Goal: Check status: Check status

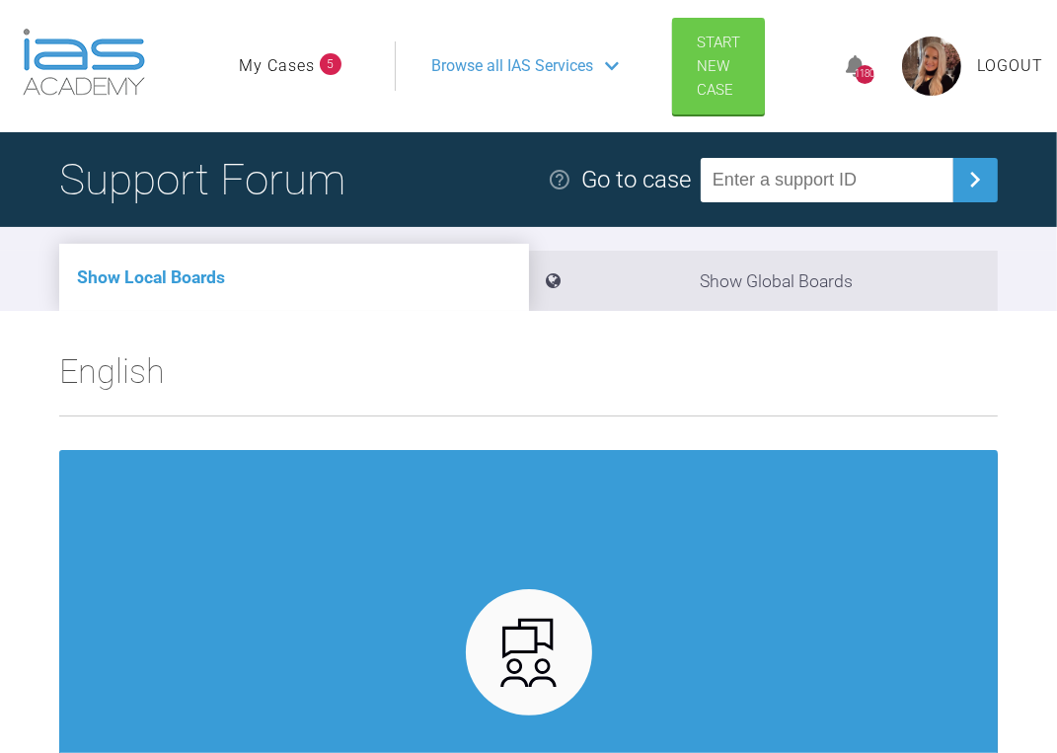
click at [275, 69] on link "My Cases" at bounding box center [277, 66] width 76 height 26
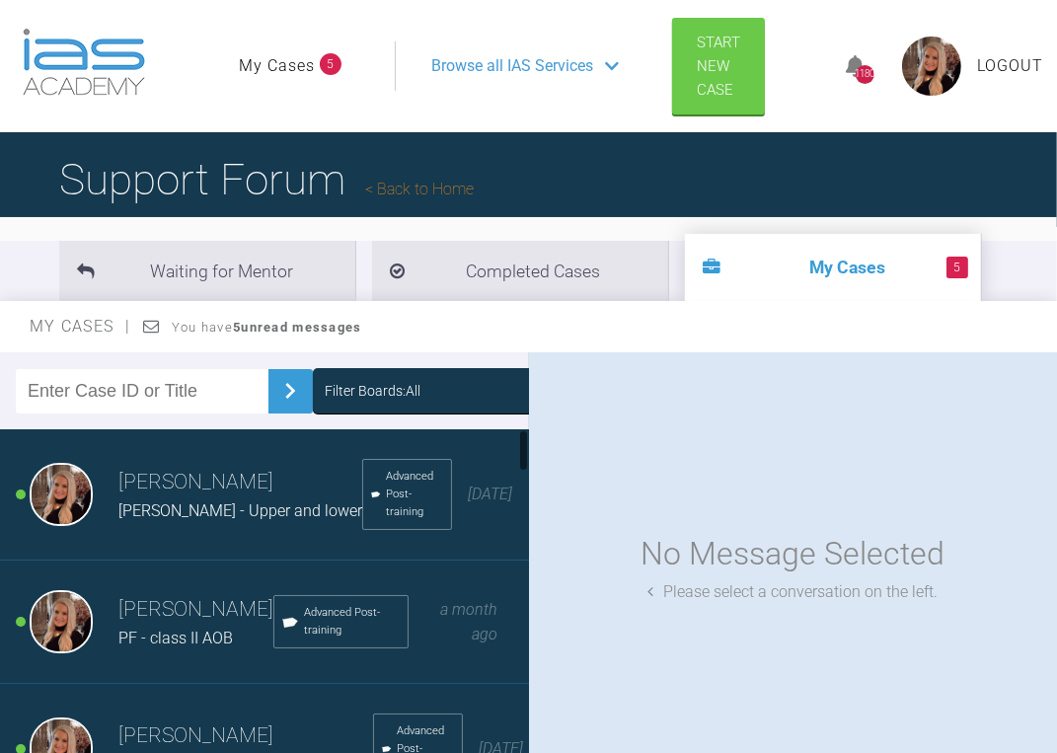
scroll to position [553, 0]
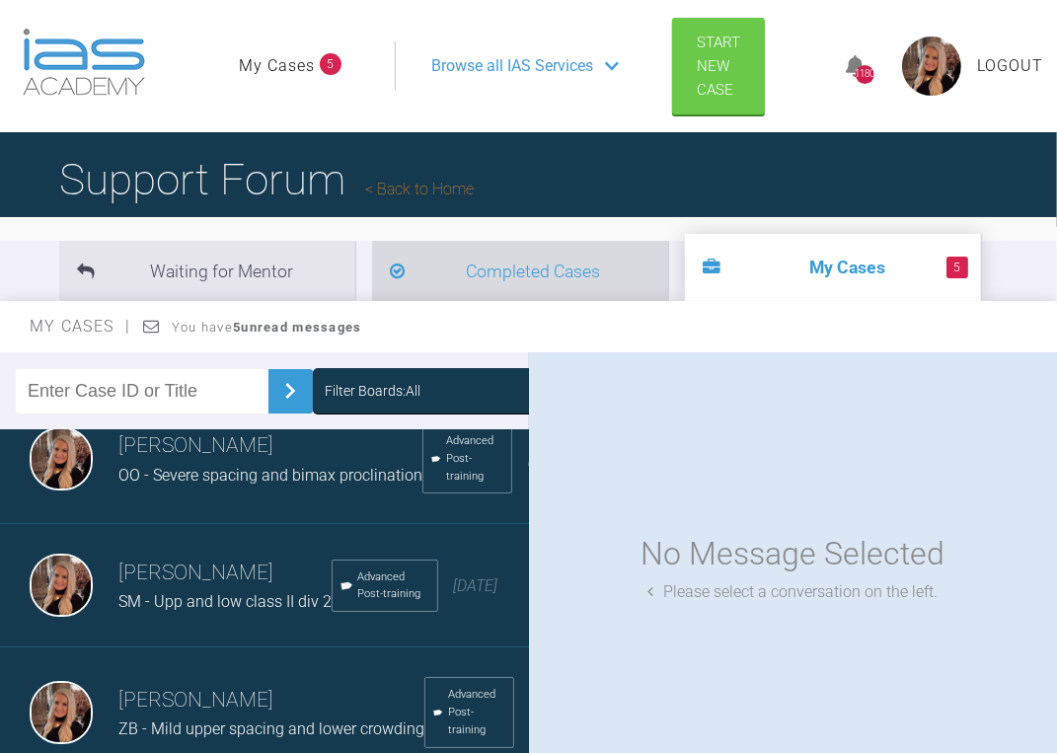
click at [456, 266] on li "Completed Cases" at bounding box center [520, 271] width 296 height 60
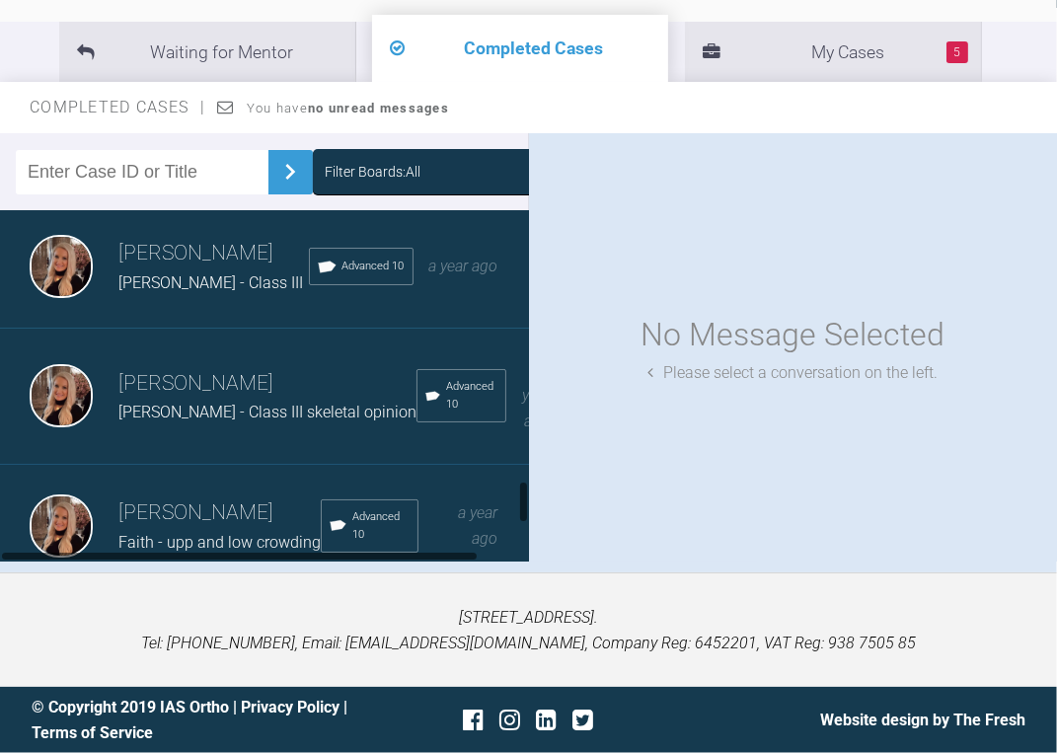
scroll to position [2317, 0]
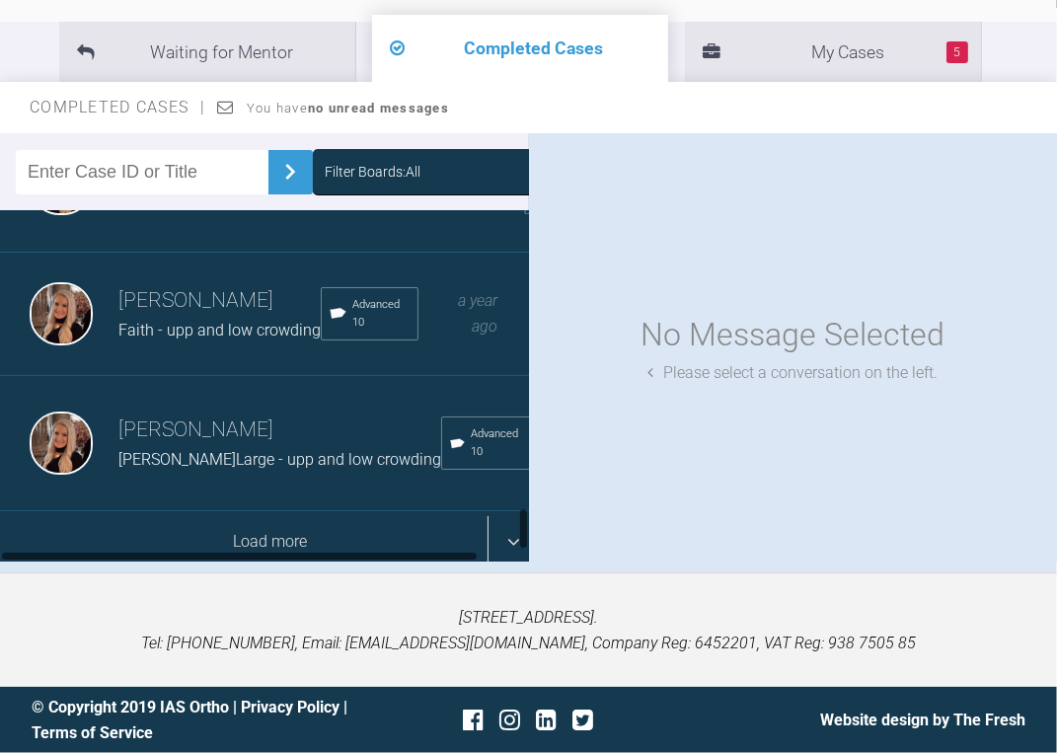
click at [233, 511] on div "Load more" at bounding box center [270, 541] width 541 height 61
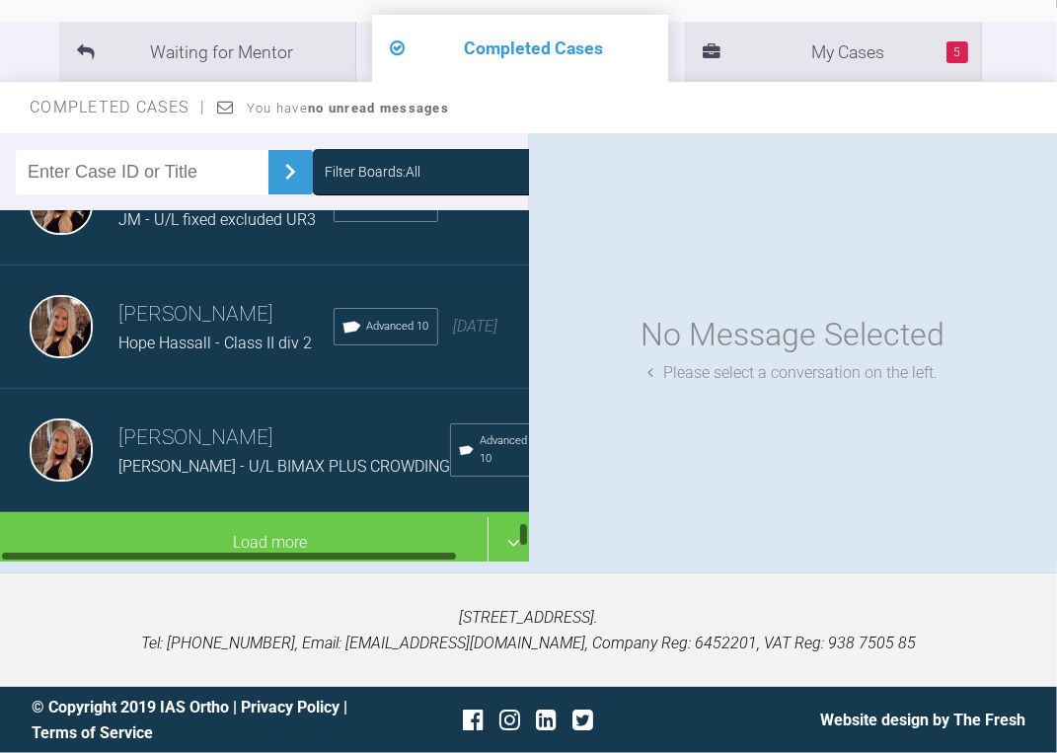
scroll to position [4911, 0]
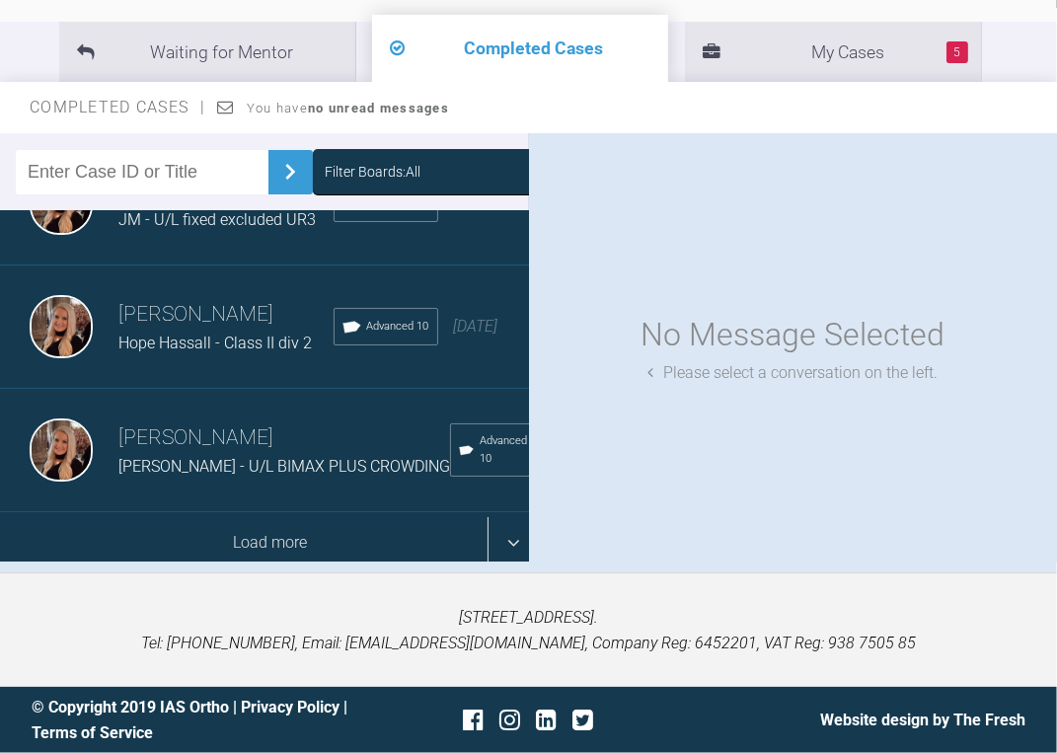
click at [212, 512] on div "Load more" at bounding box center [270, 542] width 541 height 61
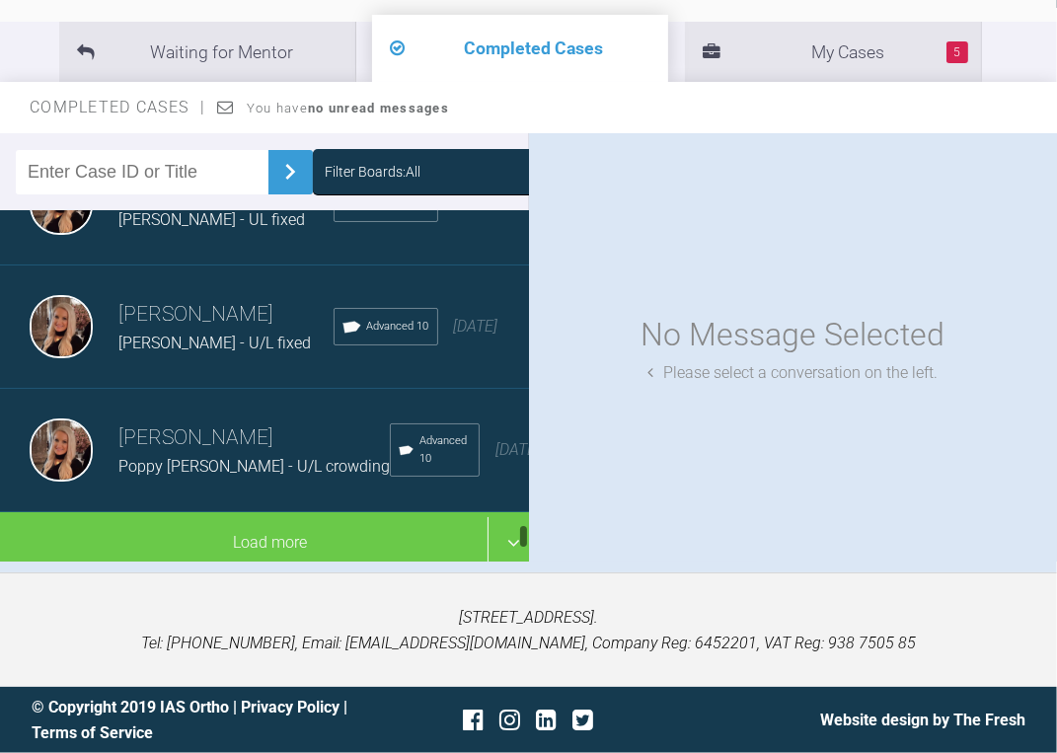
scroll to position [7493, 0]
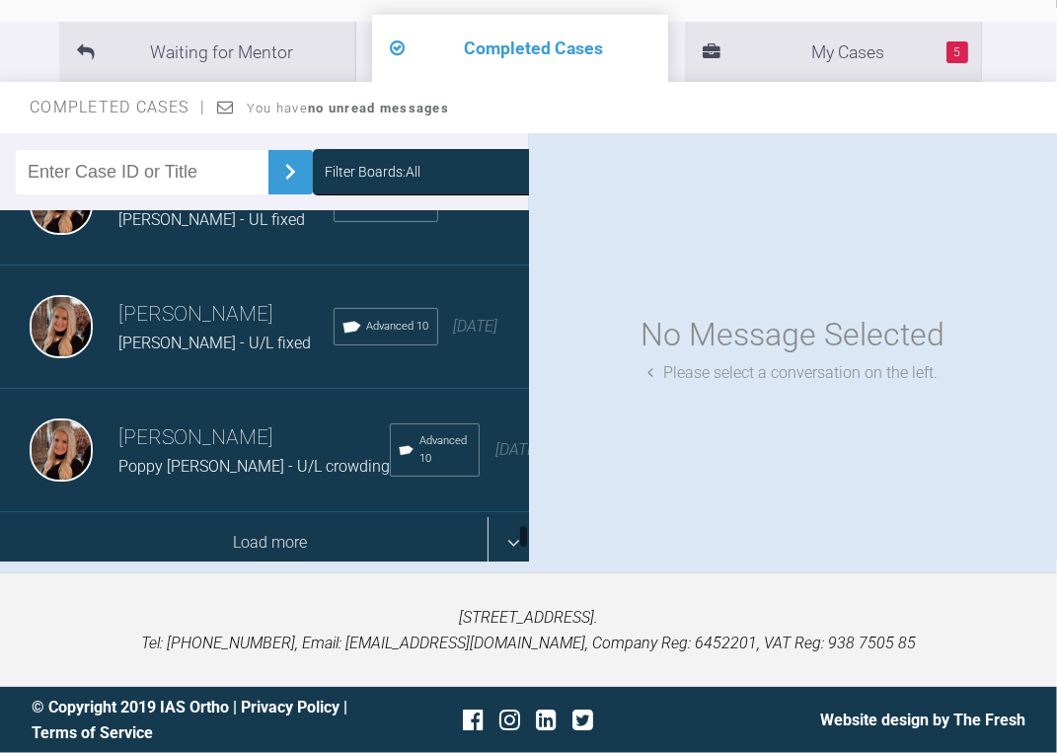
click at [246, 512] on div "Load more" at bounding box center [270, 542] width 541 height 61
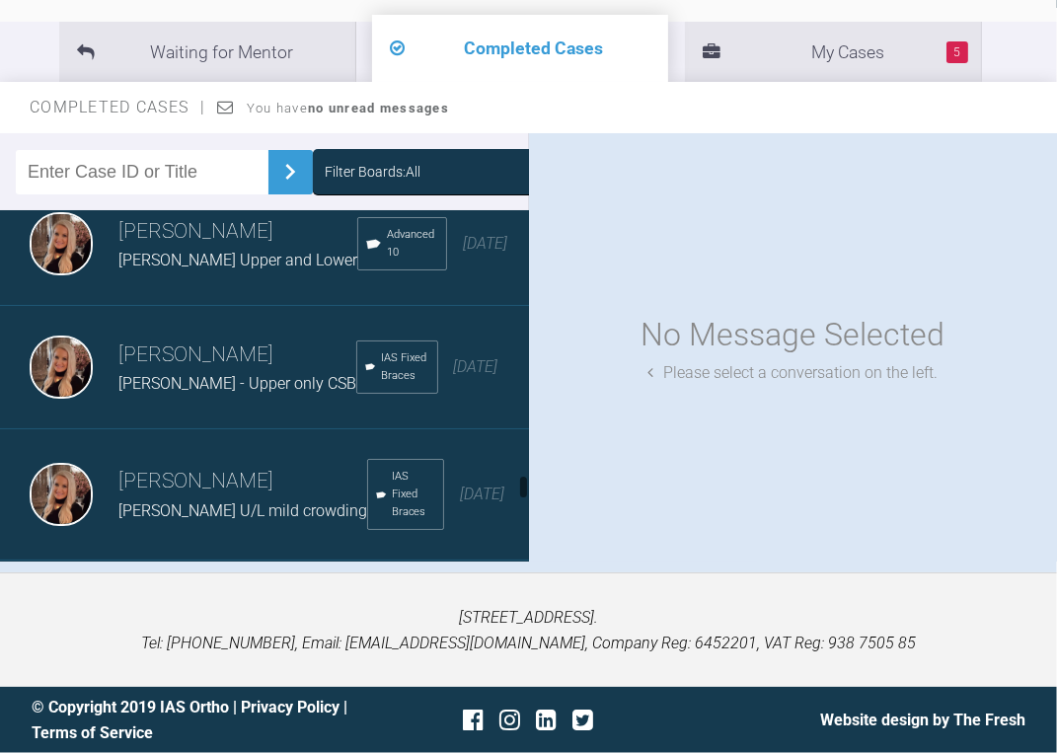
scroll to position [8441, 0]
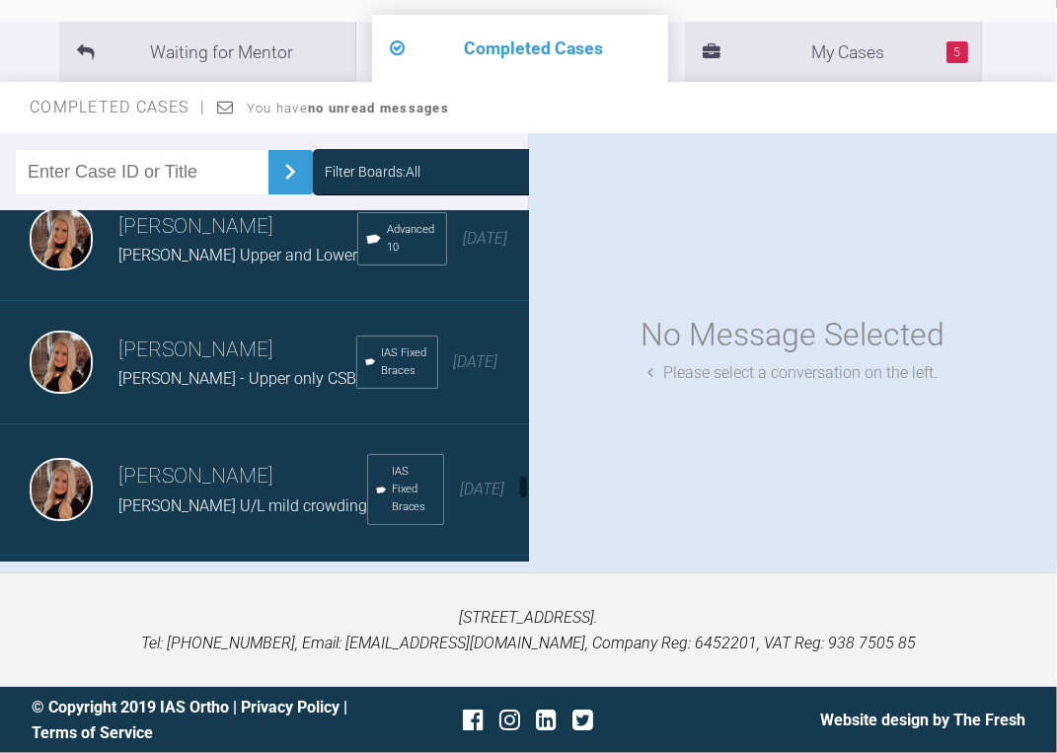
drag, startPoint x: 217, startPoint y: 386, endPoint x: 693, endPoint y: 327, distance: 479.4
click at [216, 120] on h3 "[PERSON_NAME]" at bounding box center [225, 104] width 215 height 34
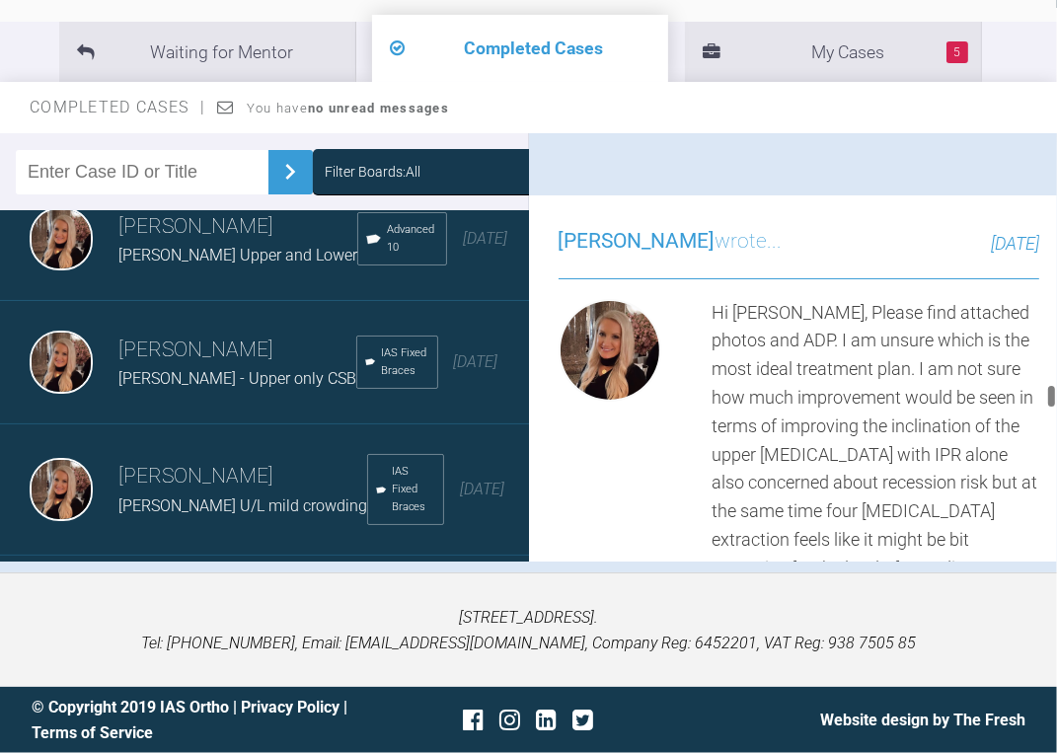
scroll to position [17356, 0]
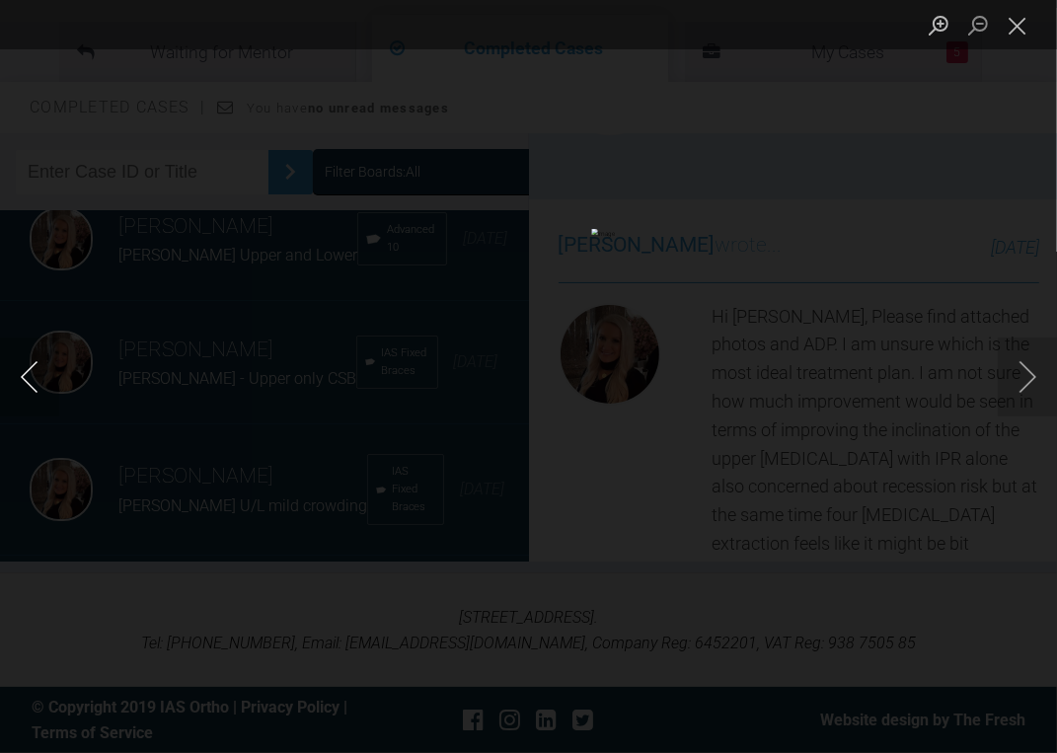
click at [16, 370] on button "Previous image" at bounding box center [29, 377] width 59 height 79
click at [23, 373] on button "Previous image" at bounding box center [29, 377] width 59 height 79
click at [1027, 14] on button "Close lightbox" at bounding box center [1017, 25] width 39 height 35
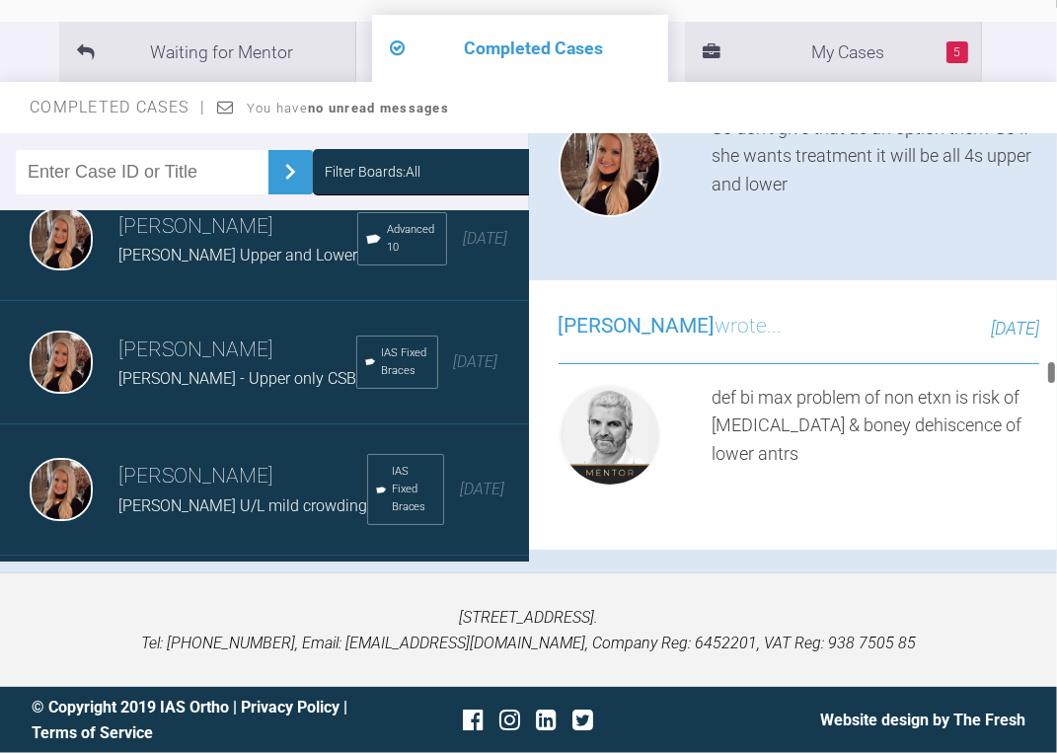
scroll to position [15777, 0]
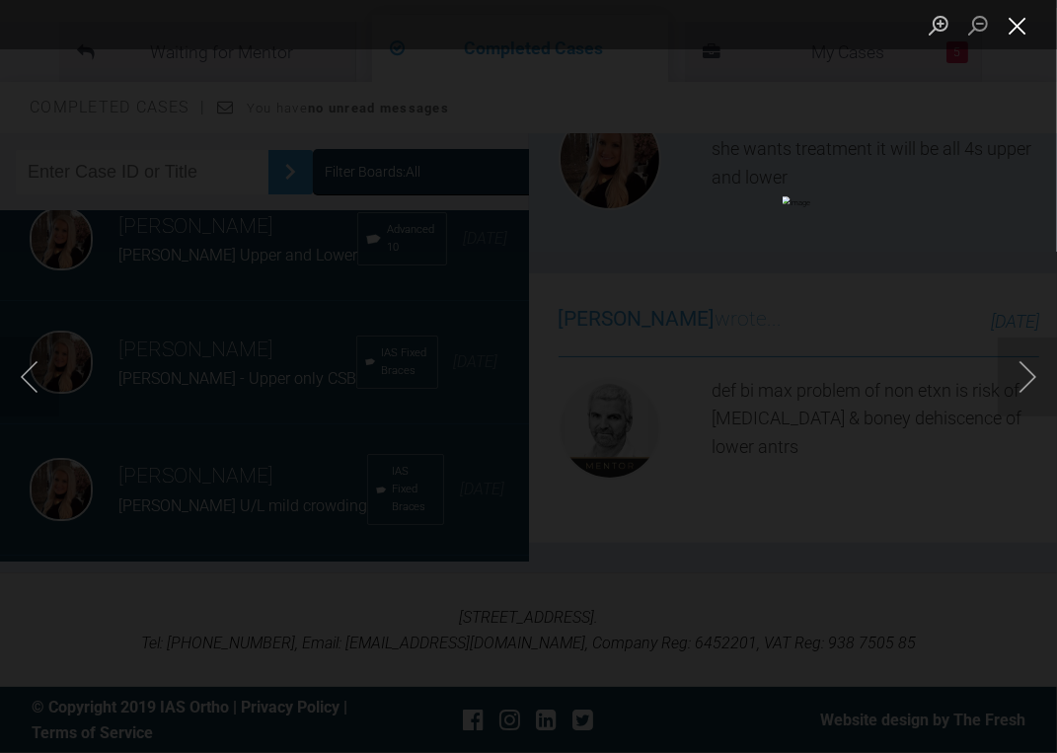
click at [1027, 21] on button "Close lightbox" at bounding box center [1017, 25] width 39 height 35
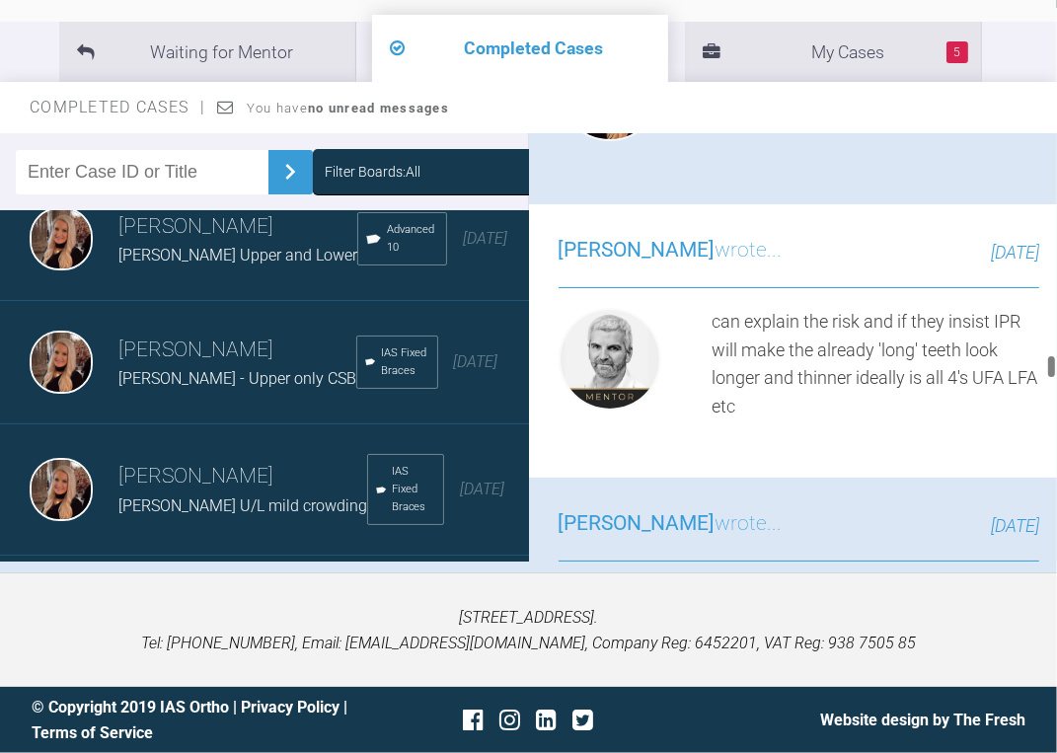
scroll to position [15382, 0]
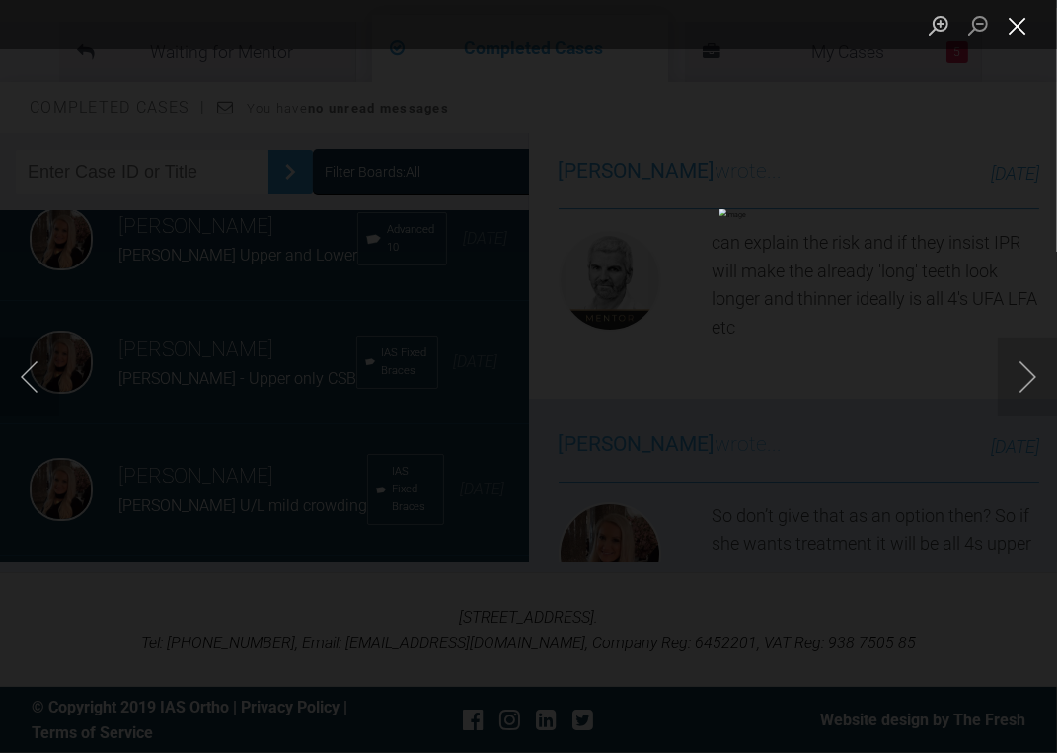
click at [1034, 12] on button "Close lightbox" at bounding box center [1017, 25] width 39 height 35
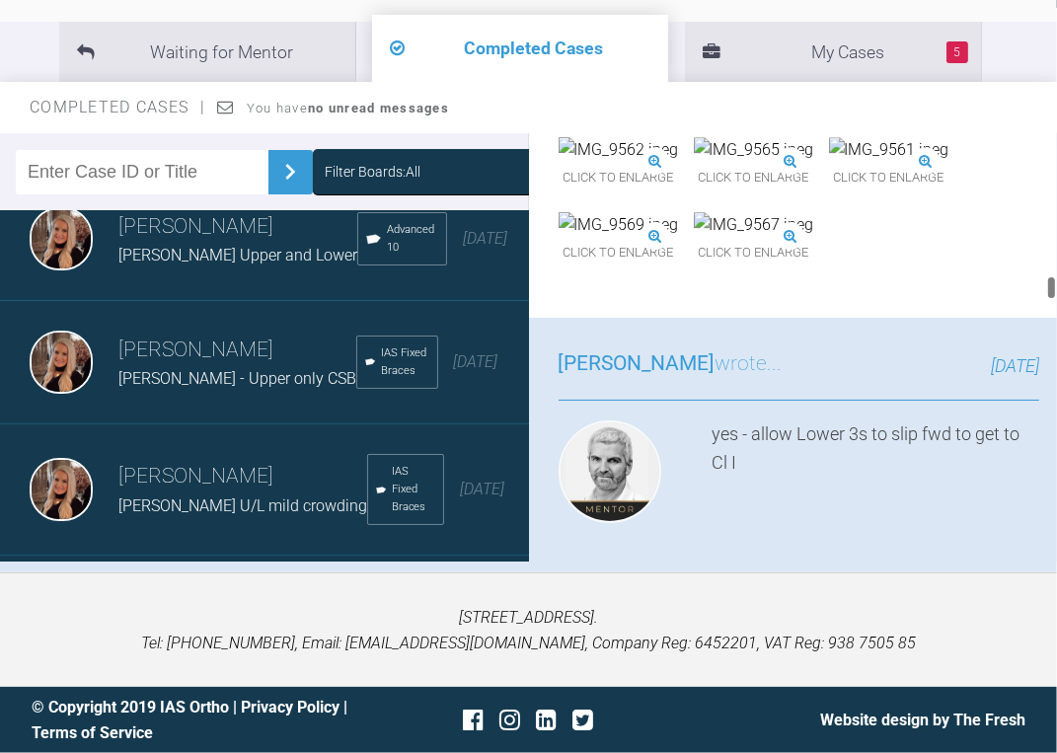
scroll to position [9854, 0]
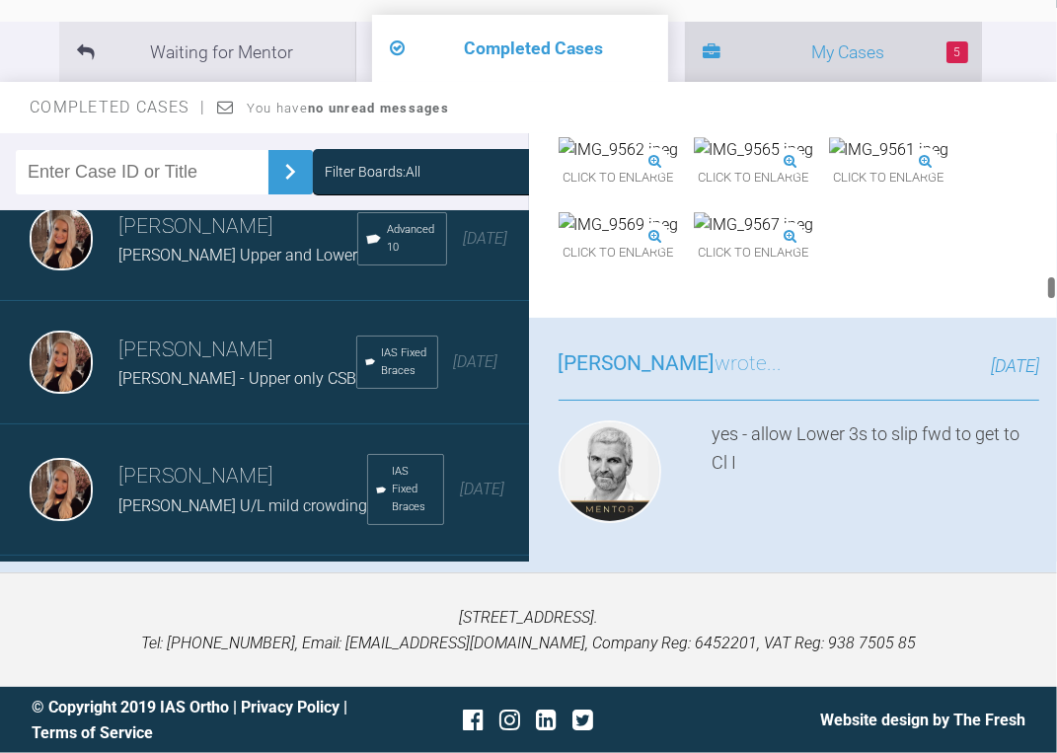
click at [715, 47] on li "5 My Cases" at bounding box center [833, 52] width 296 height 60
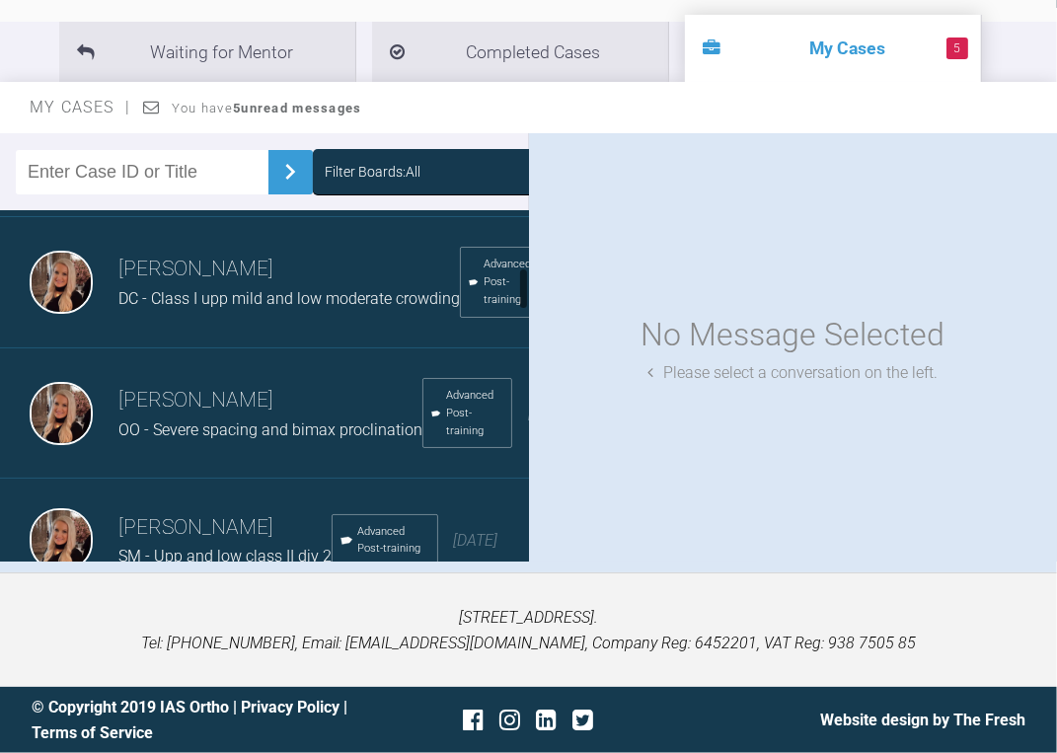
scroll to position [237, 0]
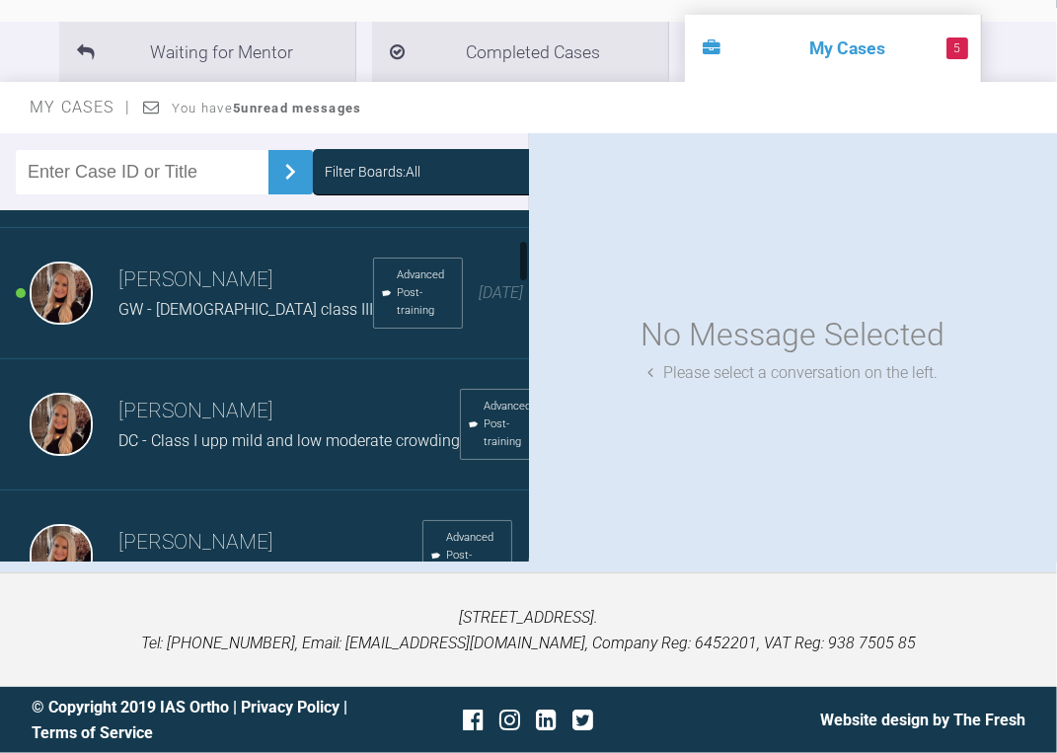
click at [194, 431] on span "DC - Class I upp mild and low moderate crowding" at bounding box center [289, 440] width 342 height 19
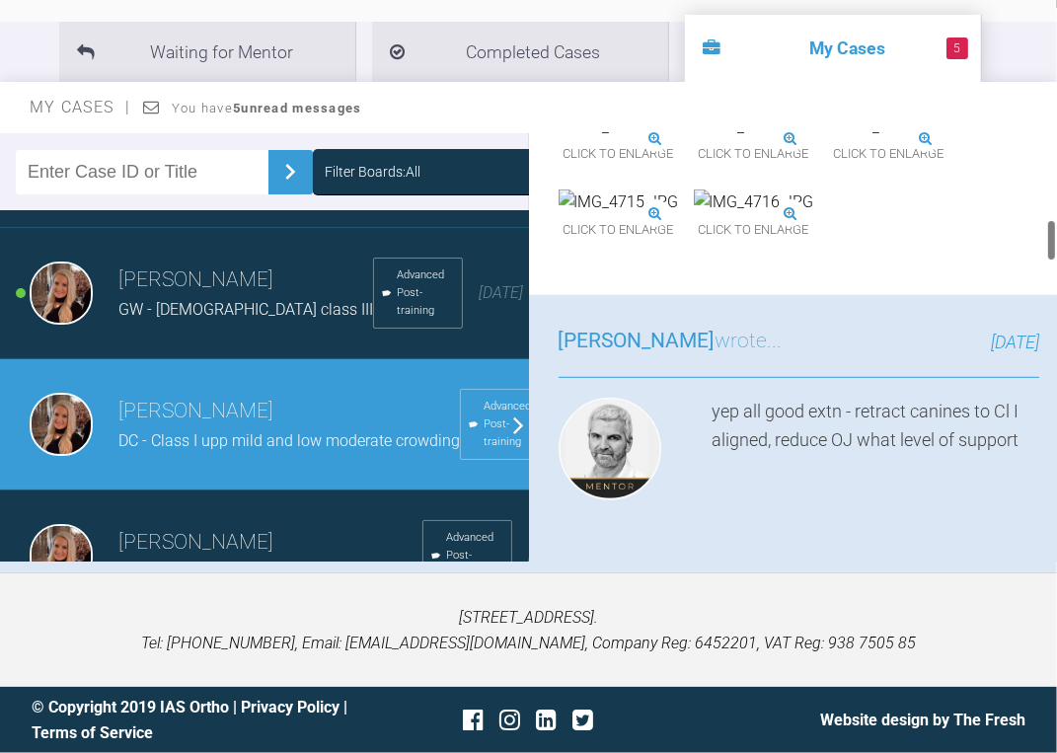
scroll to position [869, 0]
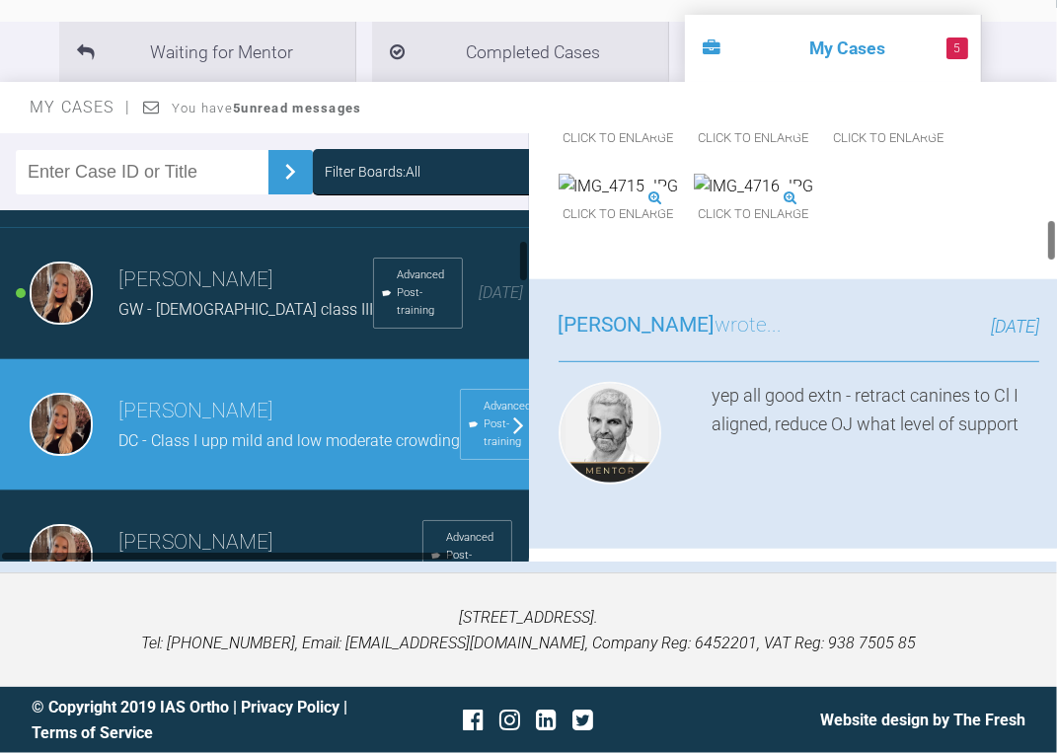
click at [694, 124] on img at bounding box center [754, 112] width 120 height 26
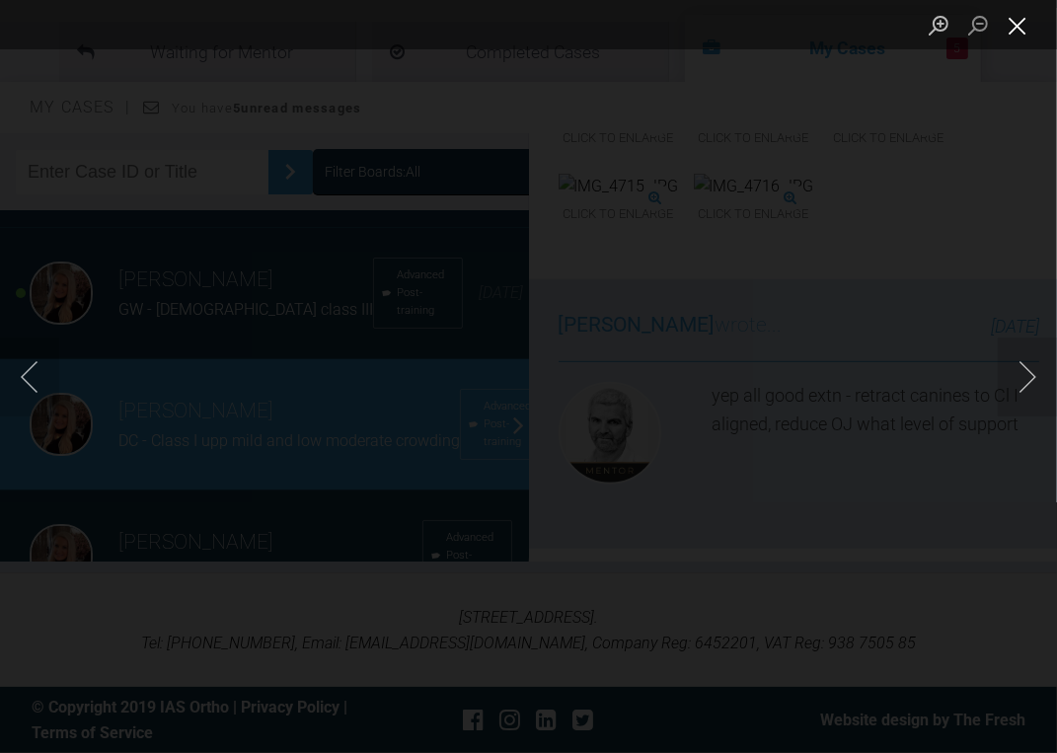
click at [1012, 15] on button "Close lightbox" at bounding box center [1017, 25] width 39 height 35
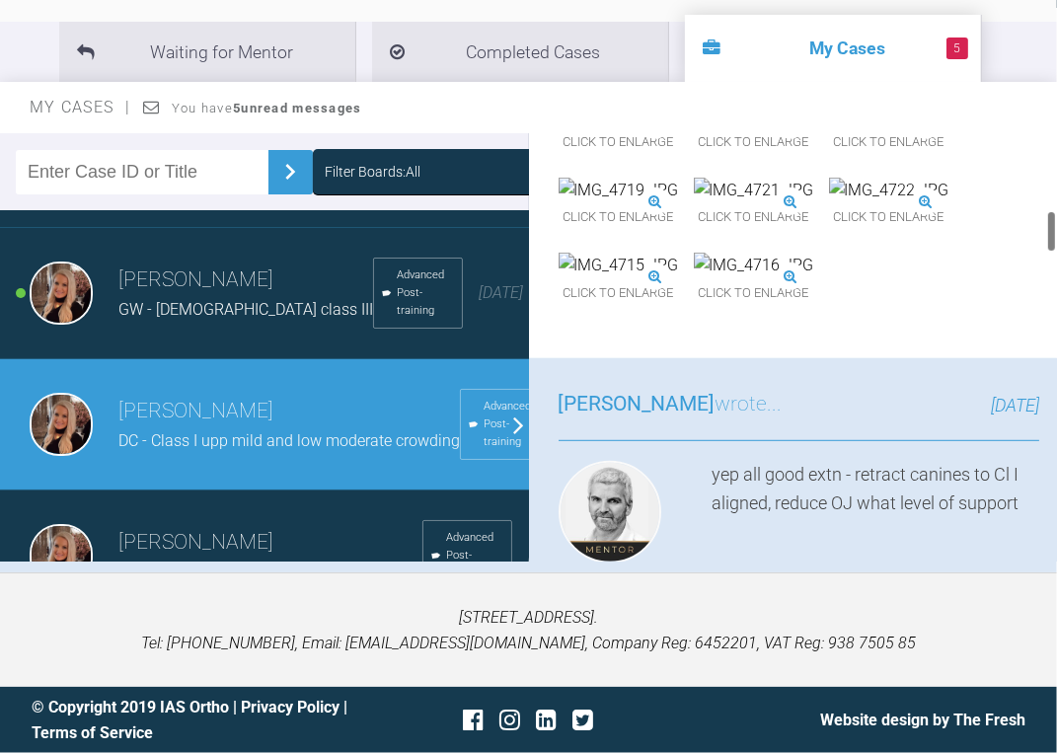
scroll to position [711, 0]
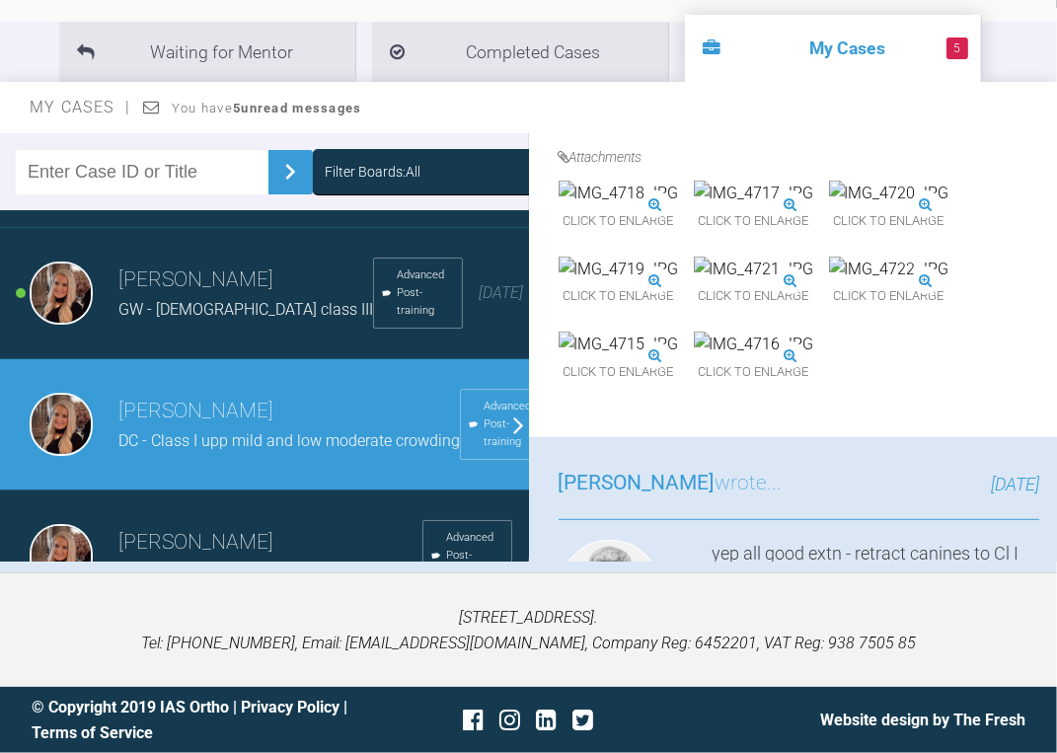
click at [829, 206] on img at bounding box center [889, 194] width 120 height 26
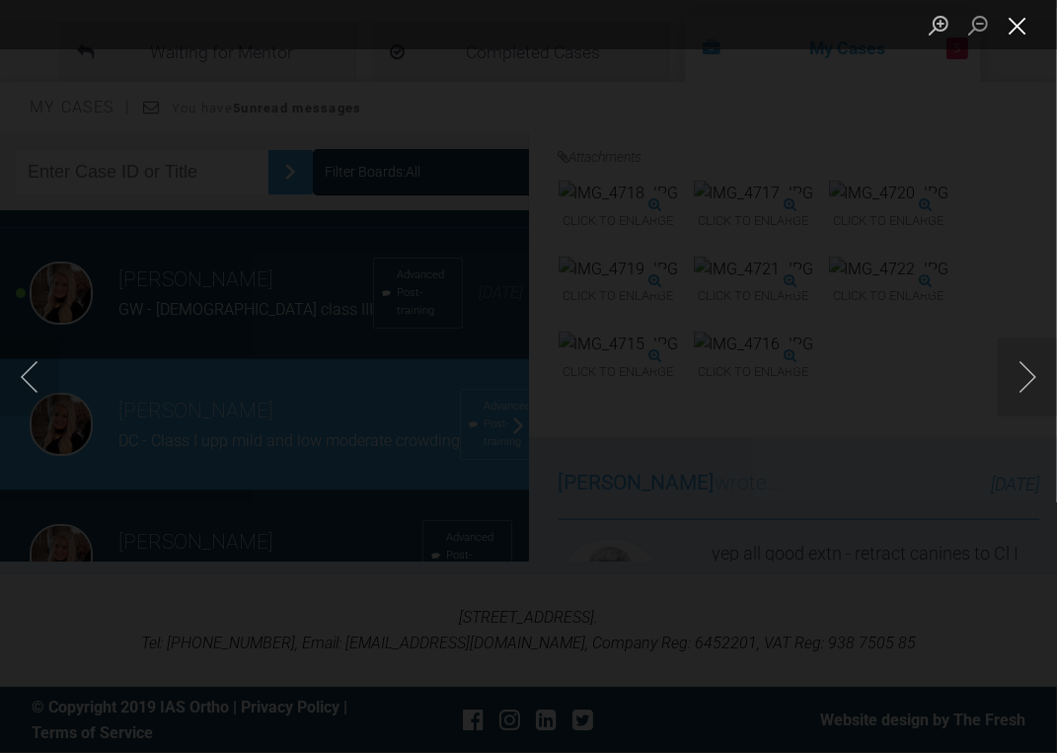
click at [1022, 14] on button "Close lightbox" at bounding box center [1017, 25] width 39 height 35
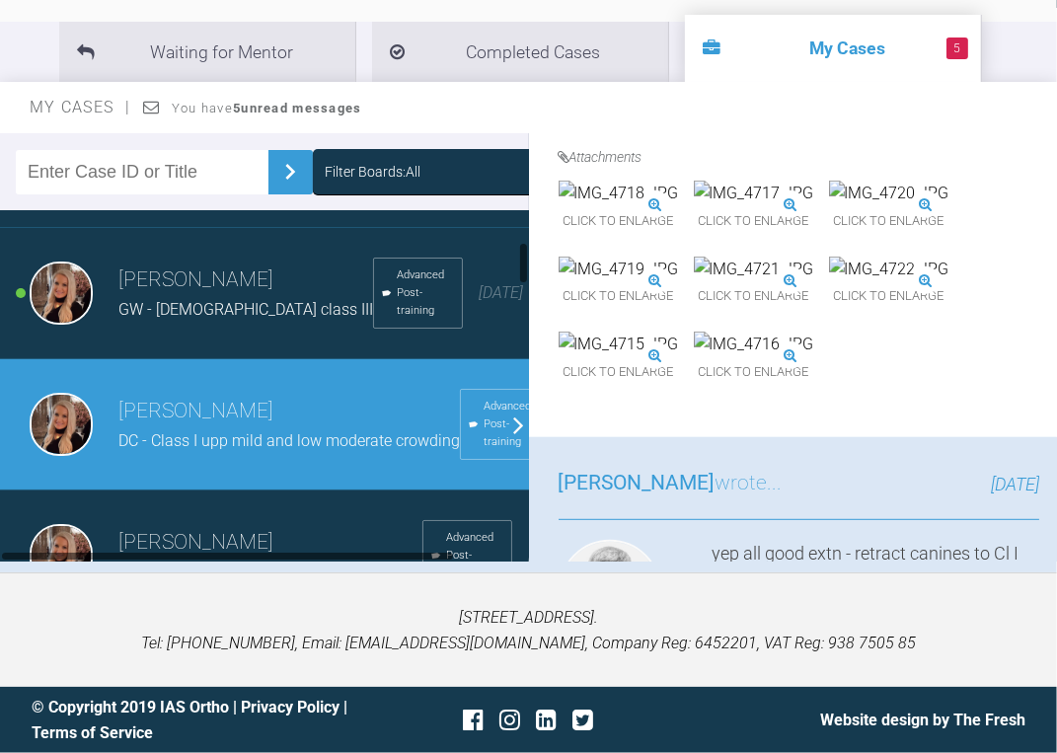
scroll to position [474, 0]
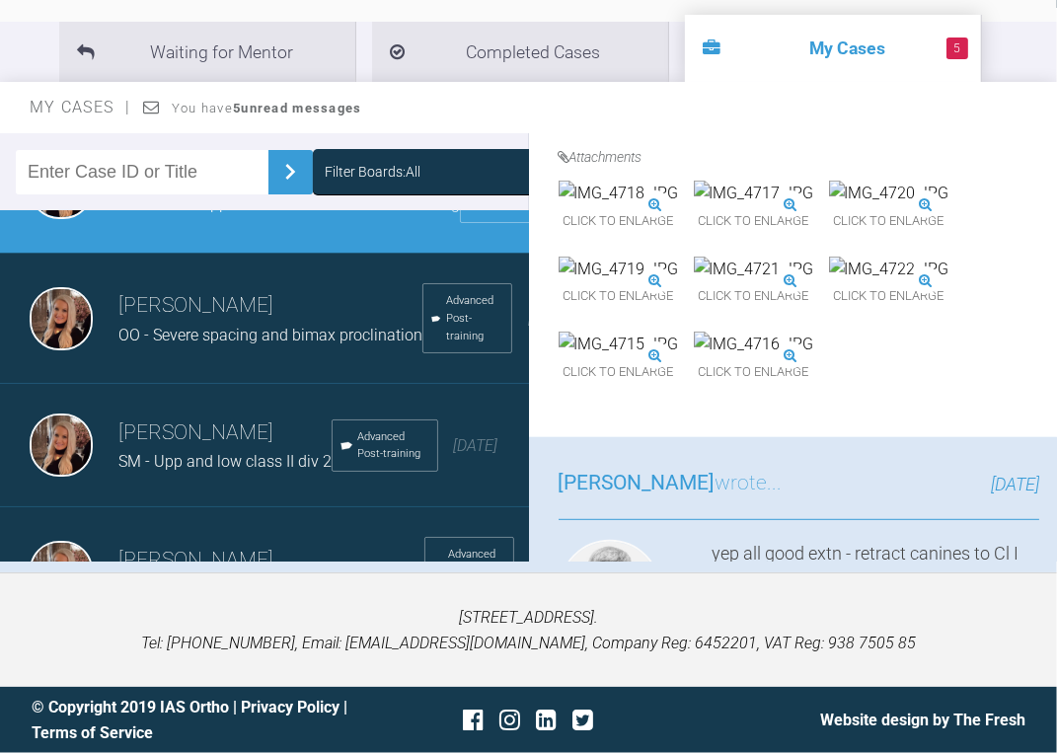
click at [639, 206] on img at bounding box center [619, 194] width 120 height 26
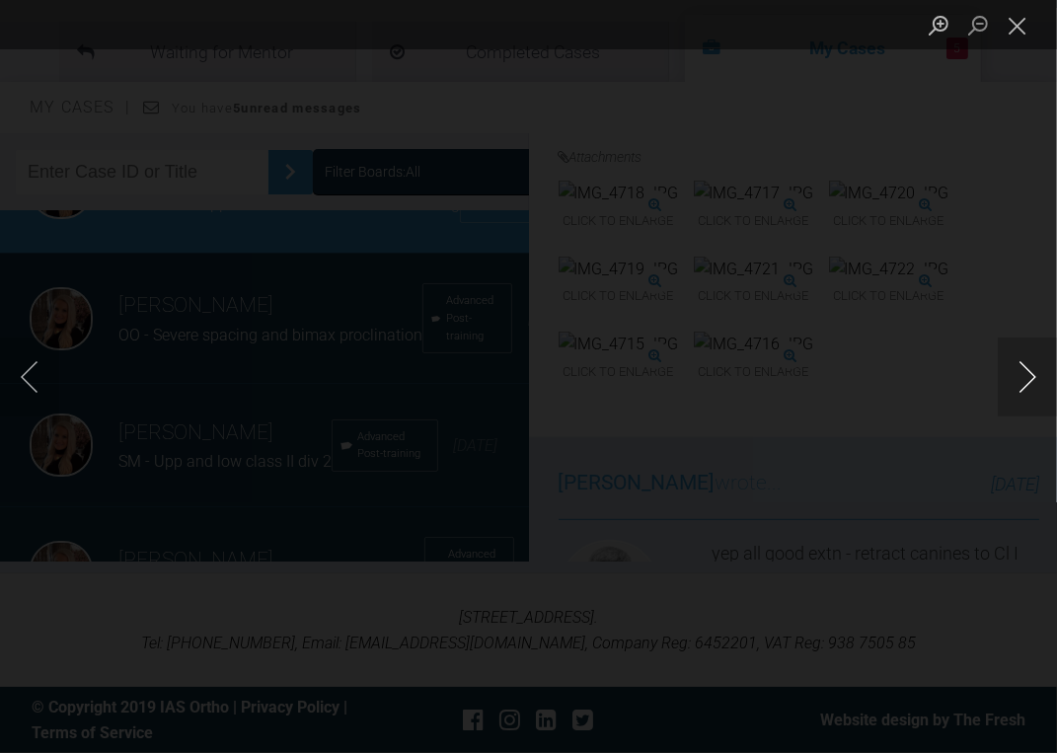
click at [1040, 374] on button "Next image" at bounding box center [1027, 377] width 59 height 79
click at [1006, 18] on button "Close lightbox" at bounding box center [1017, 25] width 39 height 35
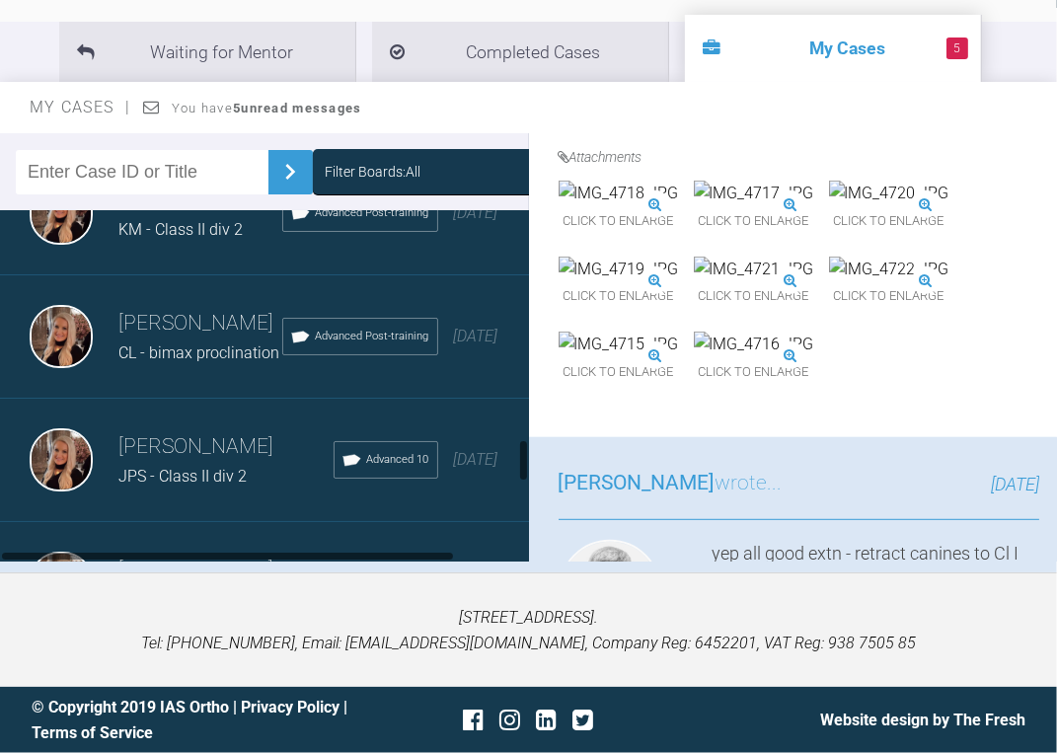
scroll to position [1737, 0]
click at [138, 241] on span "KM - Class II div 2" at bounding box center [180, 231] width 124 height 19
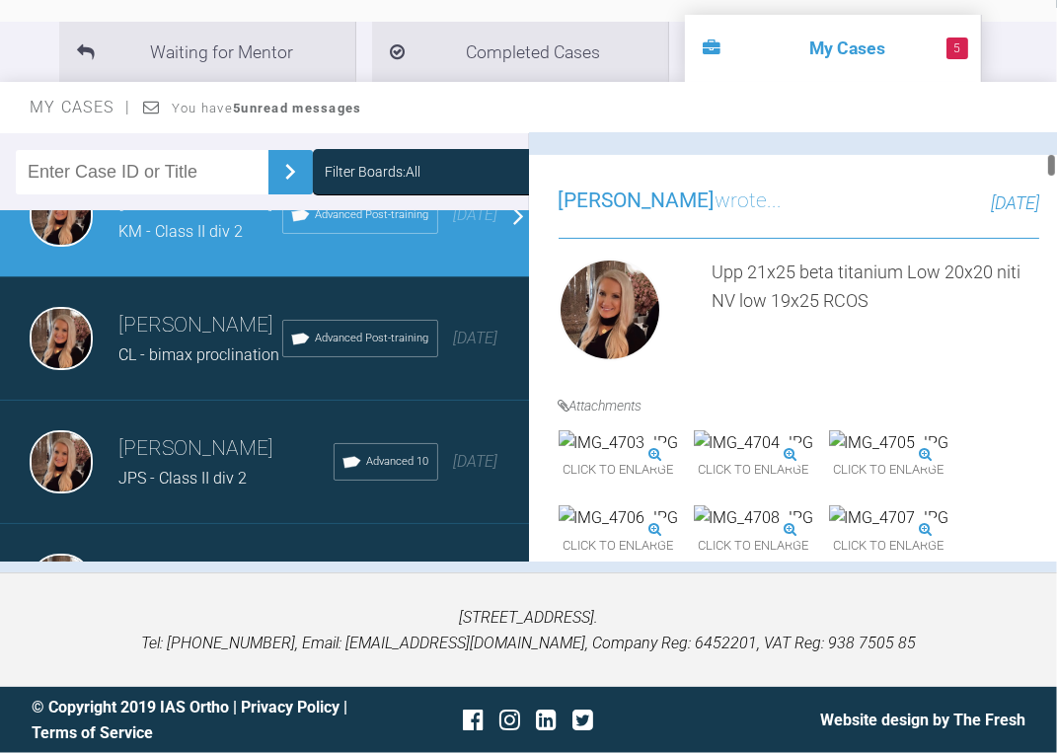
scroll to position [474, 0]
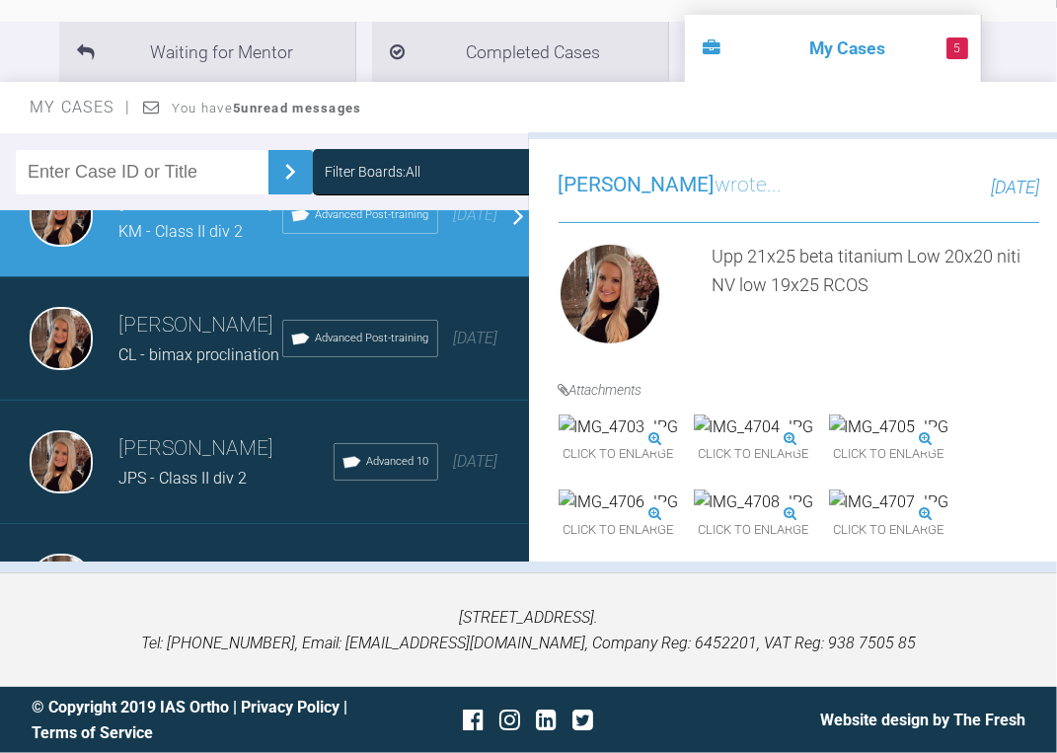
click at [885, 279] on div "Upp 21x25 beta titanium Low 20x20 niti NV low 19x25 RCOS" at bounding box center [877, 298] width 328 height 111
click at [814, 440] on img at bounding box center [754, 428] width 120 height 26
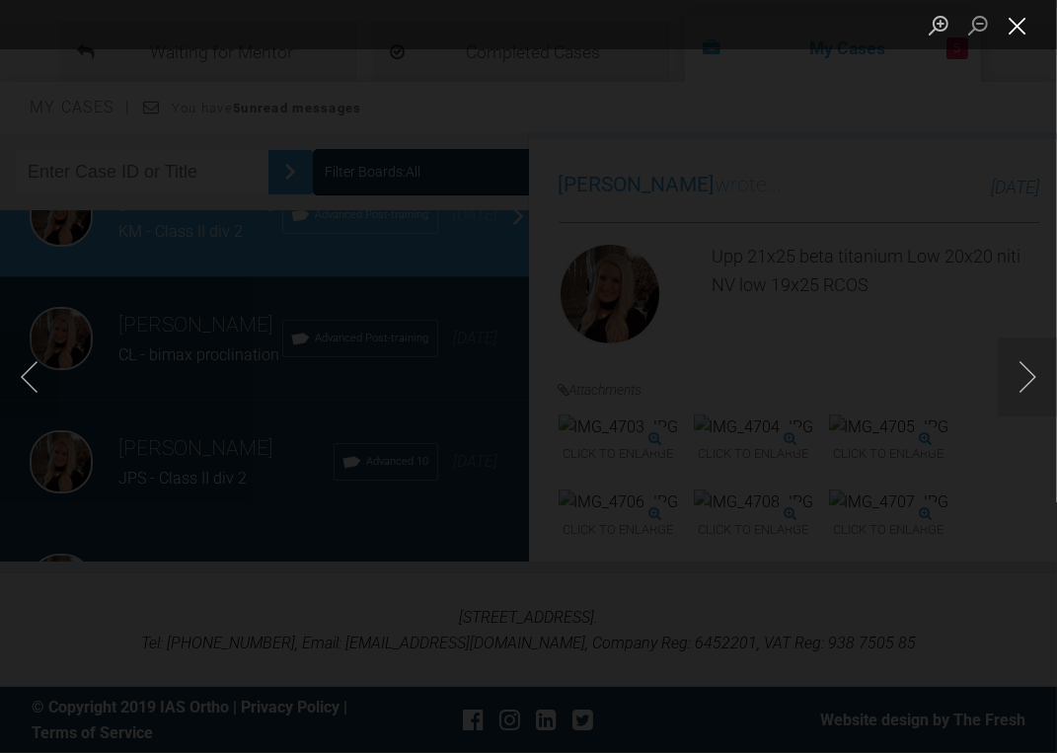
click at [1024, 25] on button "Close lightbox" at bounding box center [1017, 25] width 39 height 35
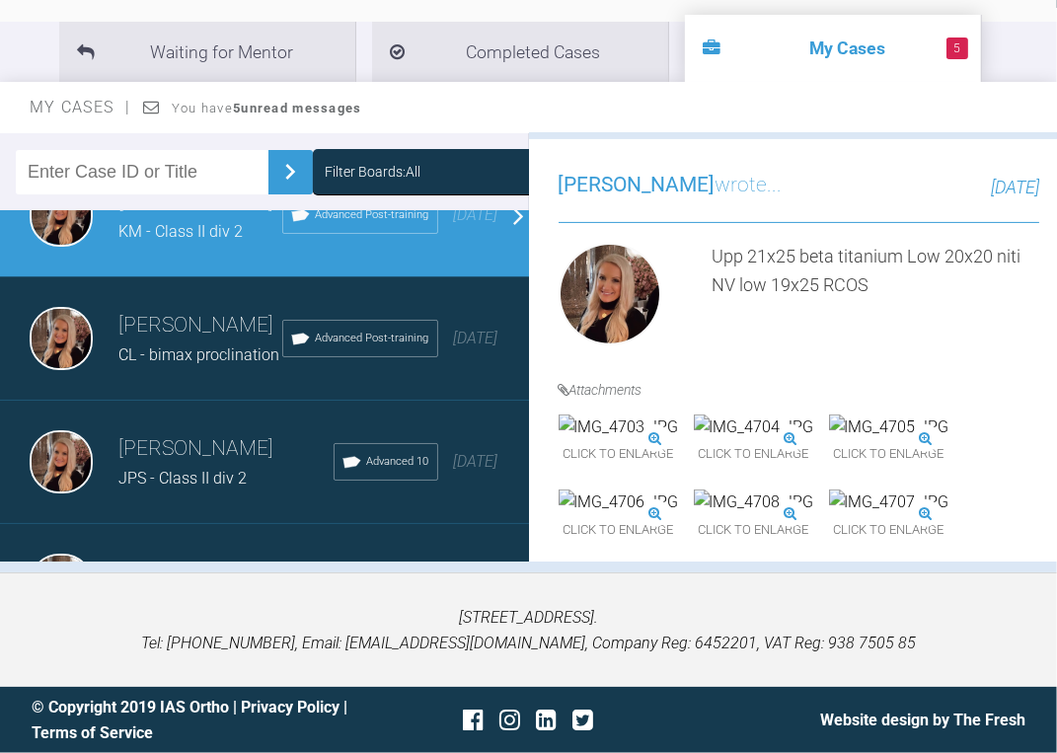
drag, startPoint x: 1023, startPoint y: 25, endPoint x: 567, endPoint y: 436, distance: 614.3
drag, startPoint x: 567, startPoint y: 436, endPoint x: 979, endPoint y: 304, distance: 433.3
click at [979, 304] on div "Upp 21x25 beta titanium Low 20x20 niti NV low 19x25 RCOS" at bounding box center [877, 298] width 328 height 111
drag, startPoint x: 717, startPoint y: 250, endPoint x: 904, endPoint y: 251, distance: 187.5
click at [904, 251] on div "Upp 21x25 beta titanium Low 20x20 niti NV low 19x25 RCOS" at bounding box center [877, 298] width 328 height 111
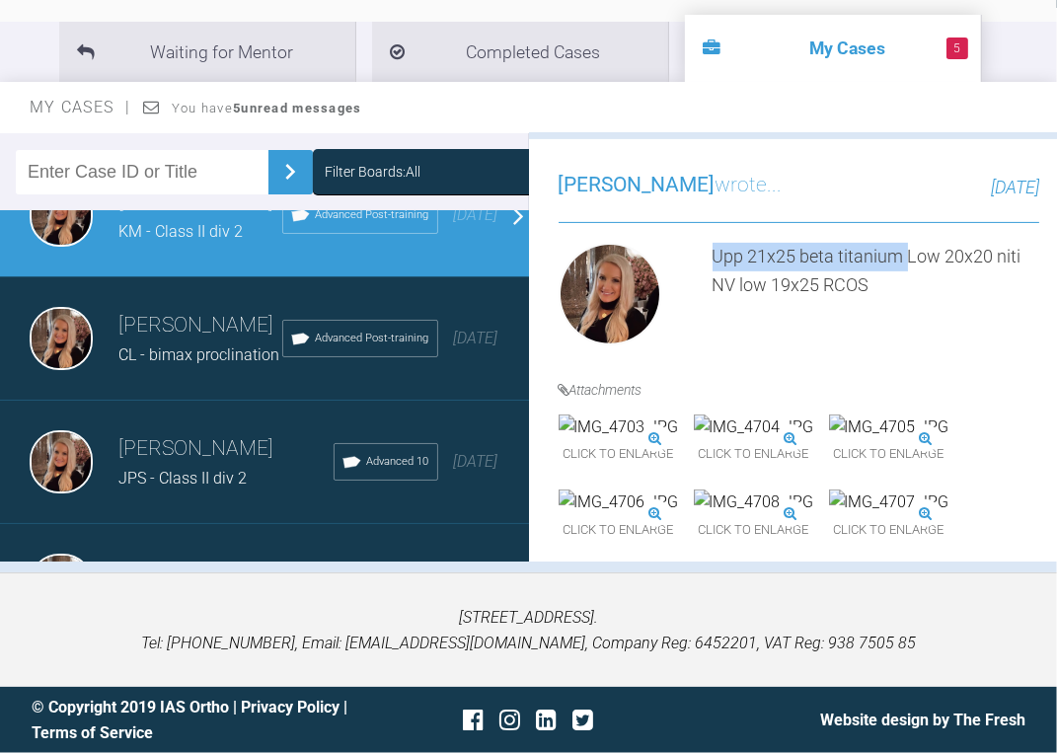
click at [904, 251] on div "Upp 21x25 beta titanium Low 20x20 niti NV low 19x25 RCOS" at bounding box center [877, 298] width 328 height 111
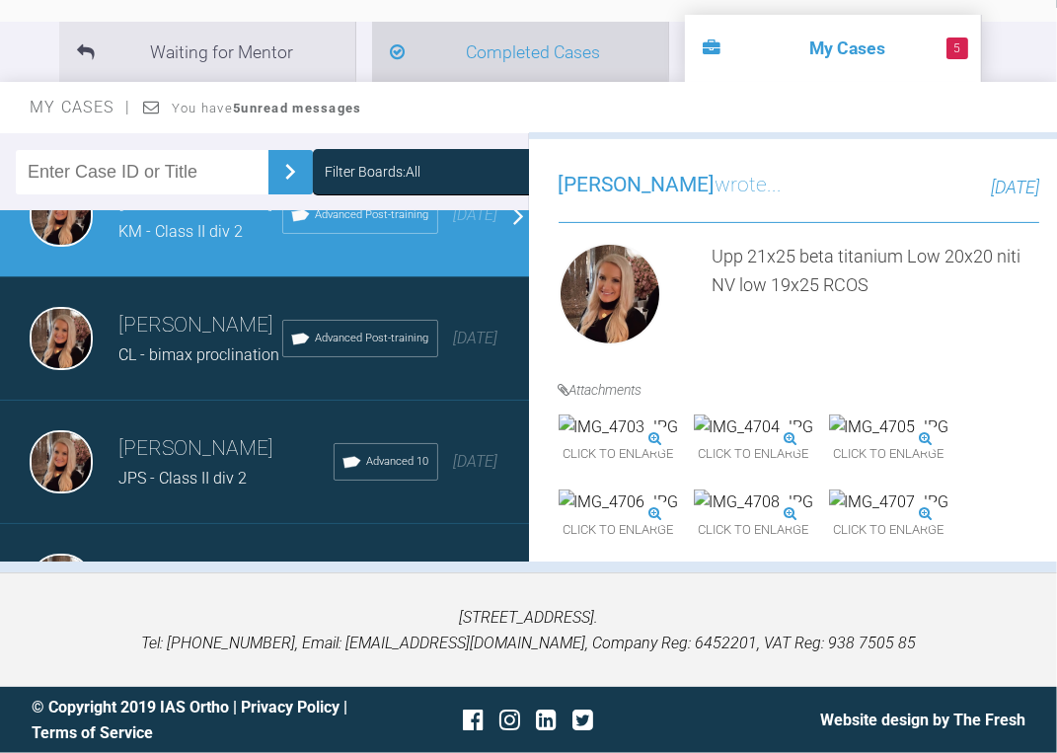
click at [511, 50] on li "Completed Cases" at bounding box center [520, 52] width 296 height 60
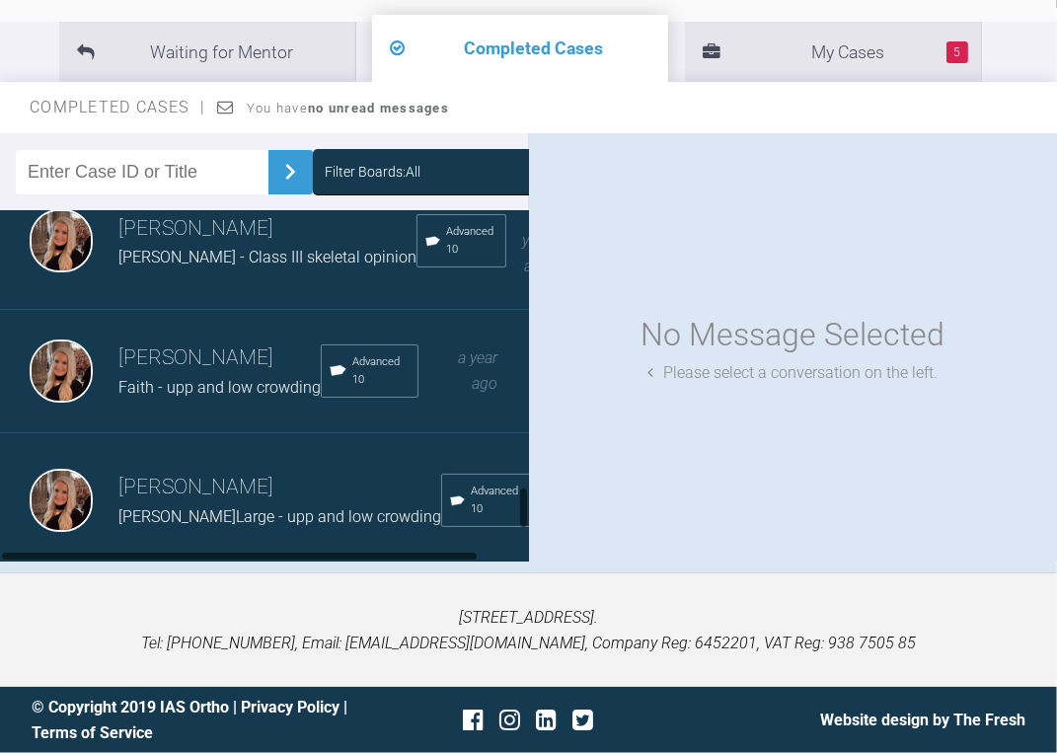
scroll to position [2317, 0]
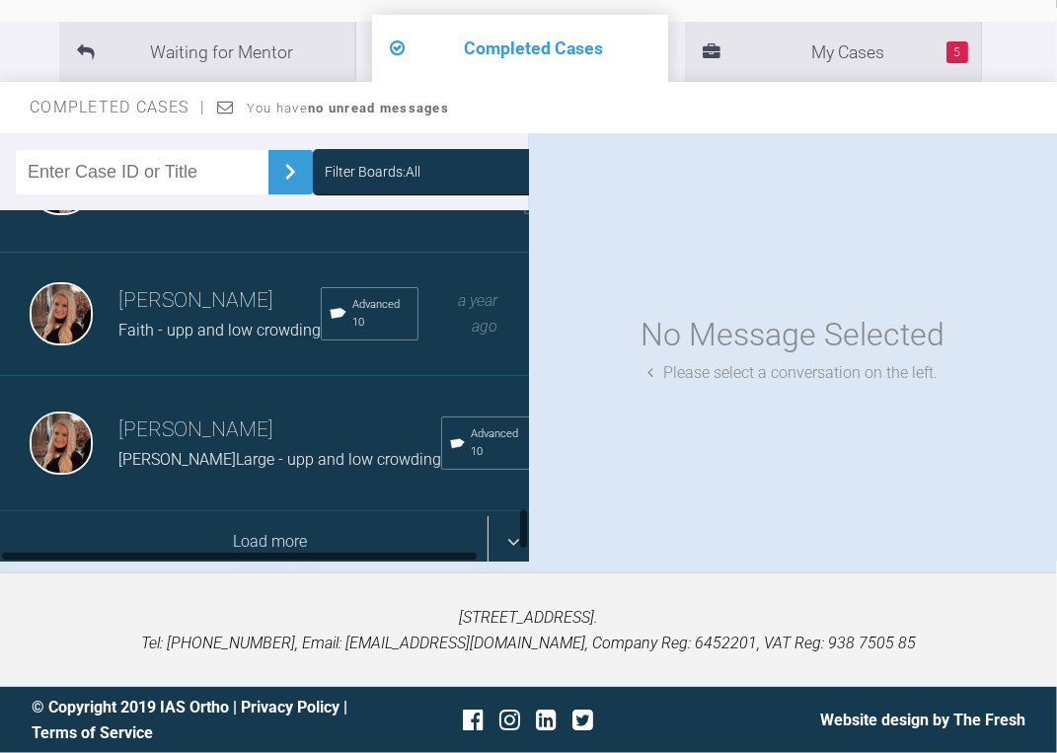
click at [165, 511] on div "Load more" at bounding box center [270, 541] width 541 height 61
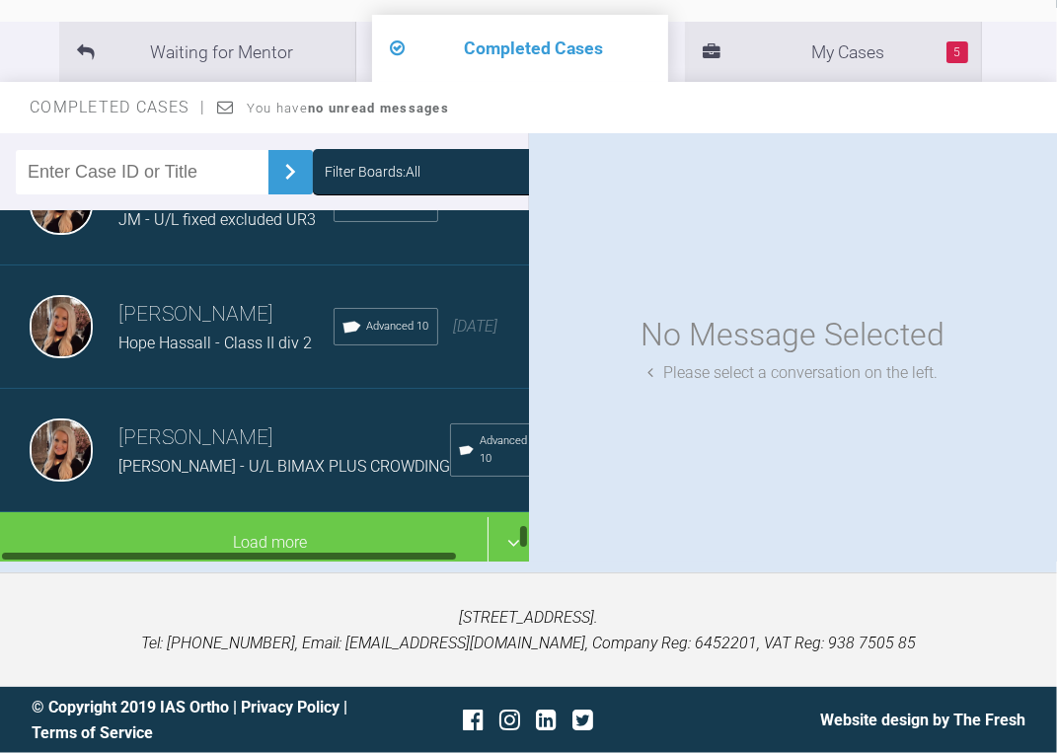
scroll to position [4911, 0]
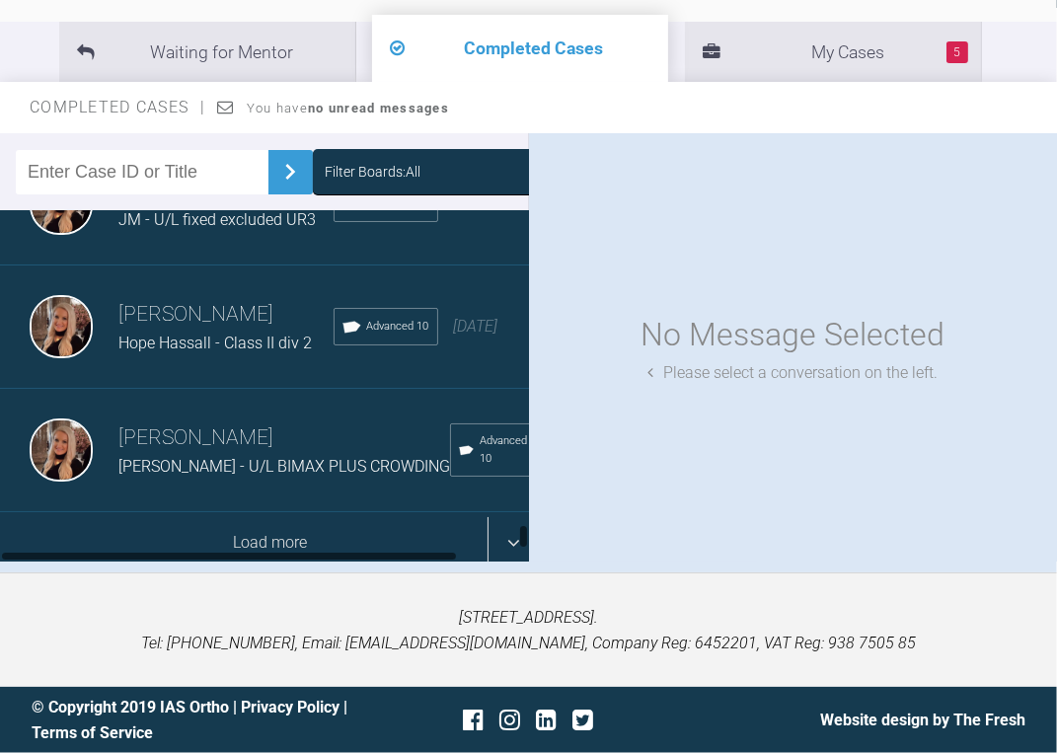
click at [240, 525] on div "Load more" at bounding box center [270, 542] width 541 height 61
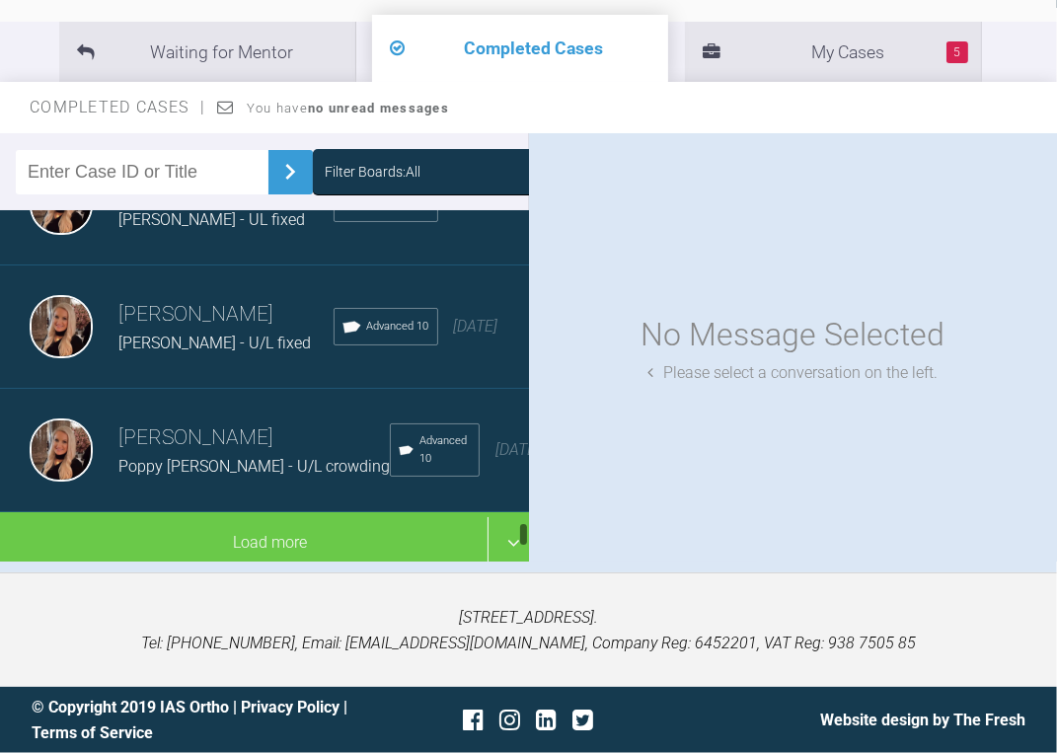
scroll to position [7493, 0]
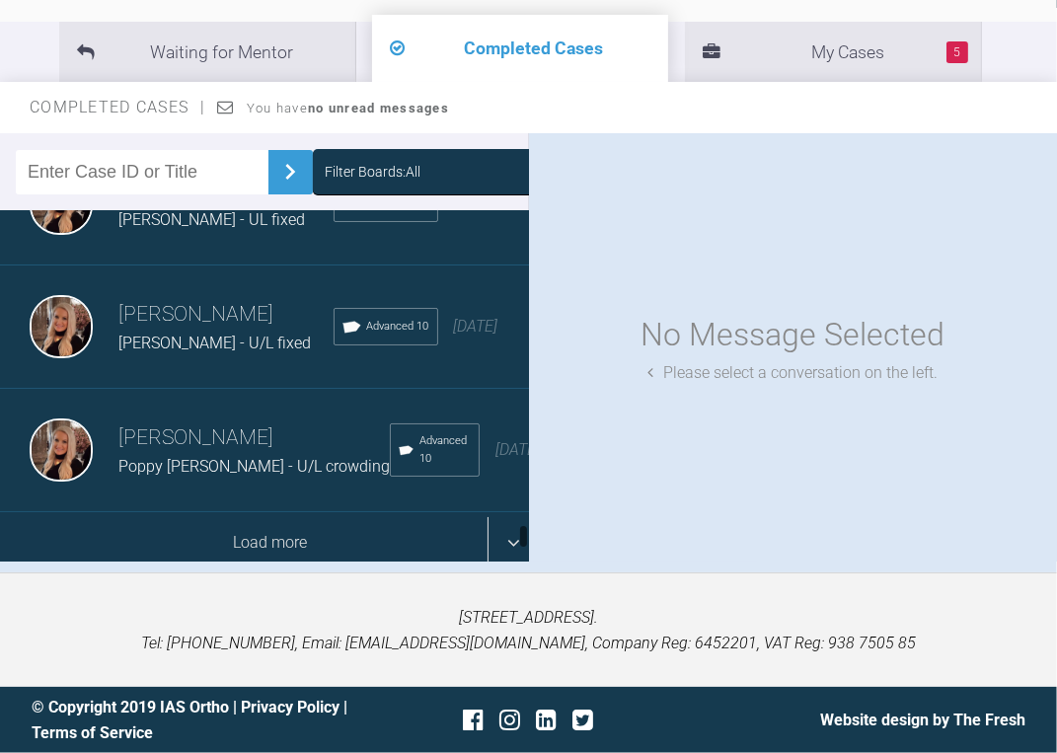
click at [188, 512] on div "Load more" at bounding box center [270, 542] width 541 height 61
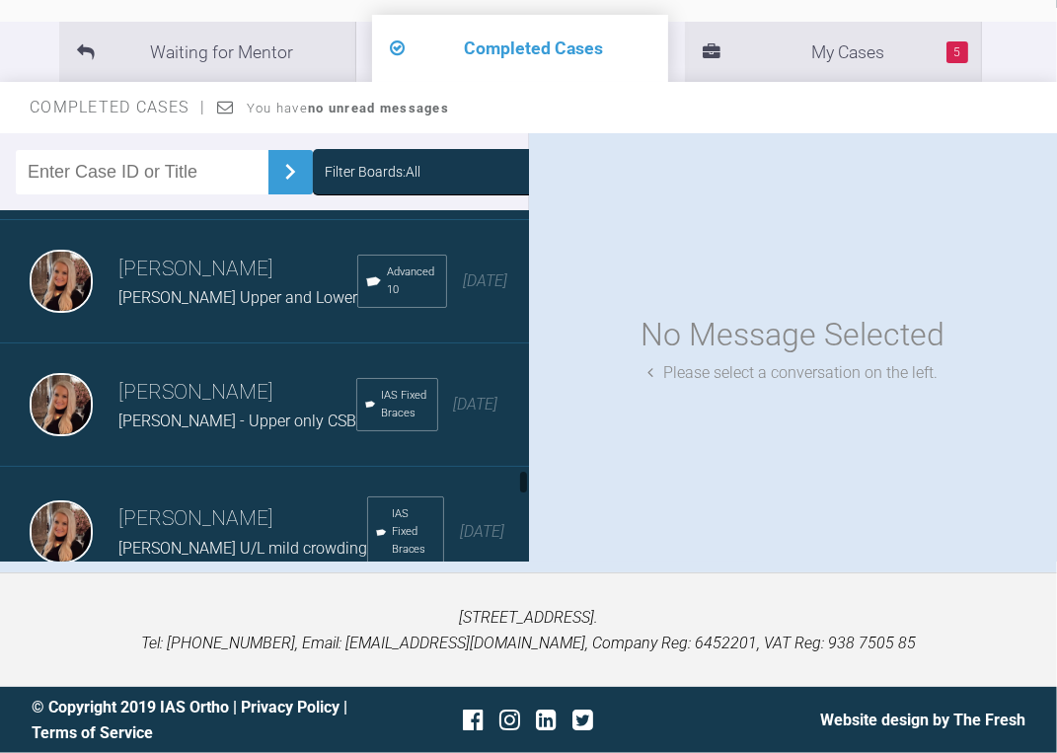
scroll to position [8441, 0]
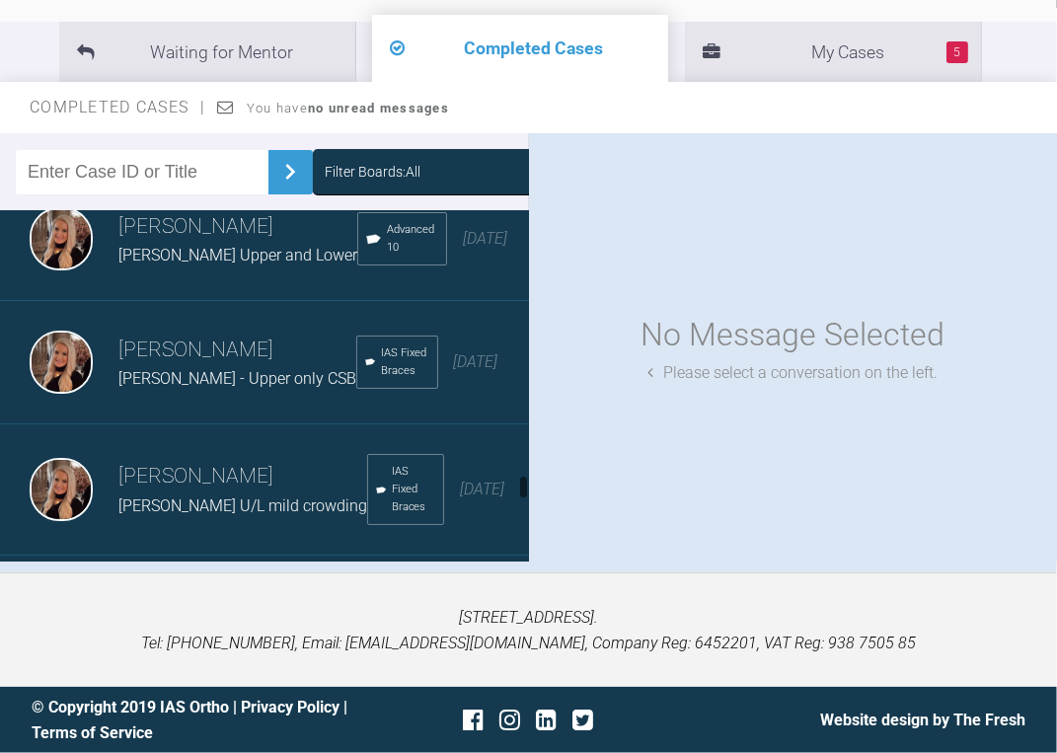
click at [156, 120] on h3 "[PERSON_NAME]" at bounding box center [225, 104] width 215 height 34
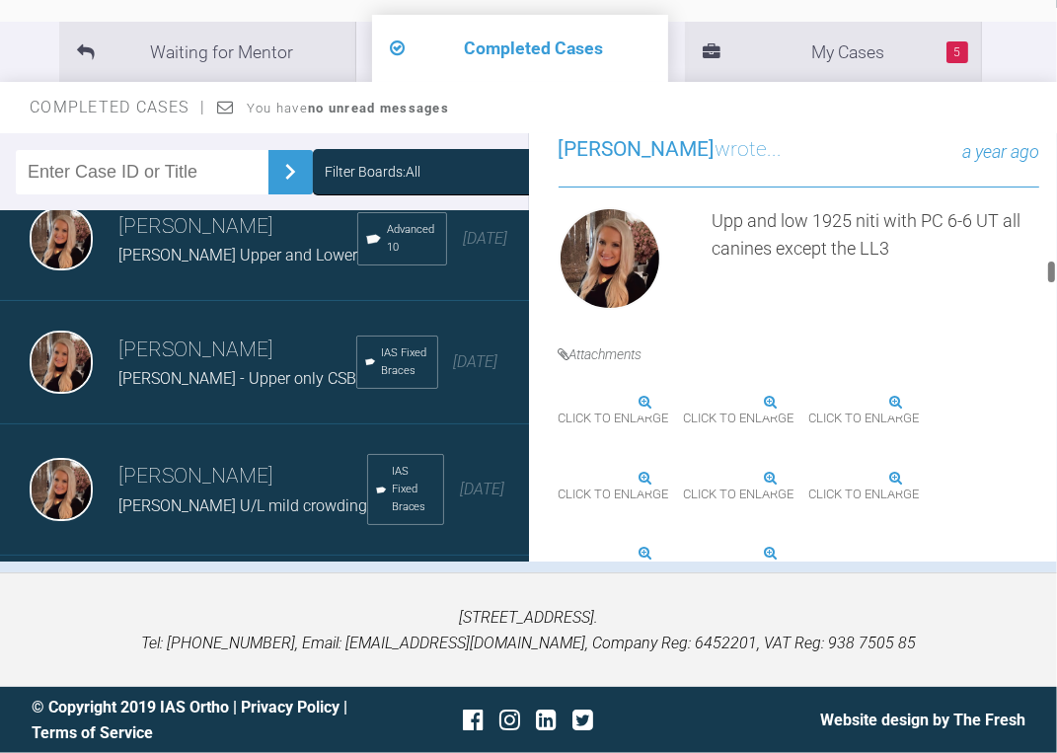
scroll to position [8765, 0]
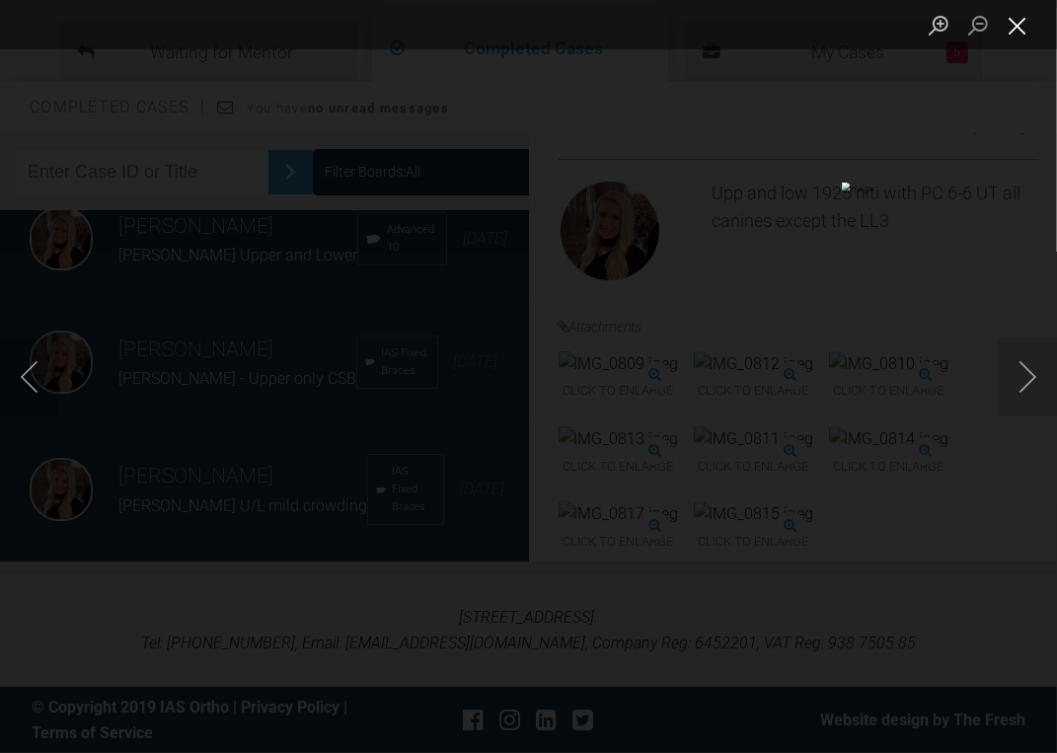
click at [1018, 28] on button "Close lightbox" at bounding box center [1017, 25] width 39 height 35
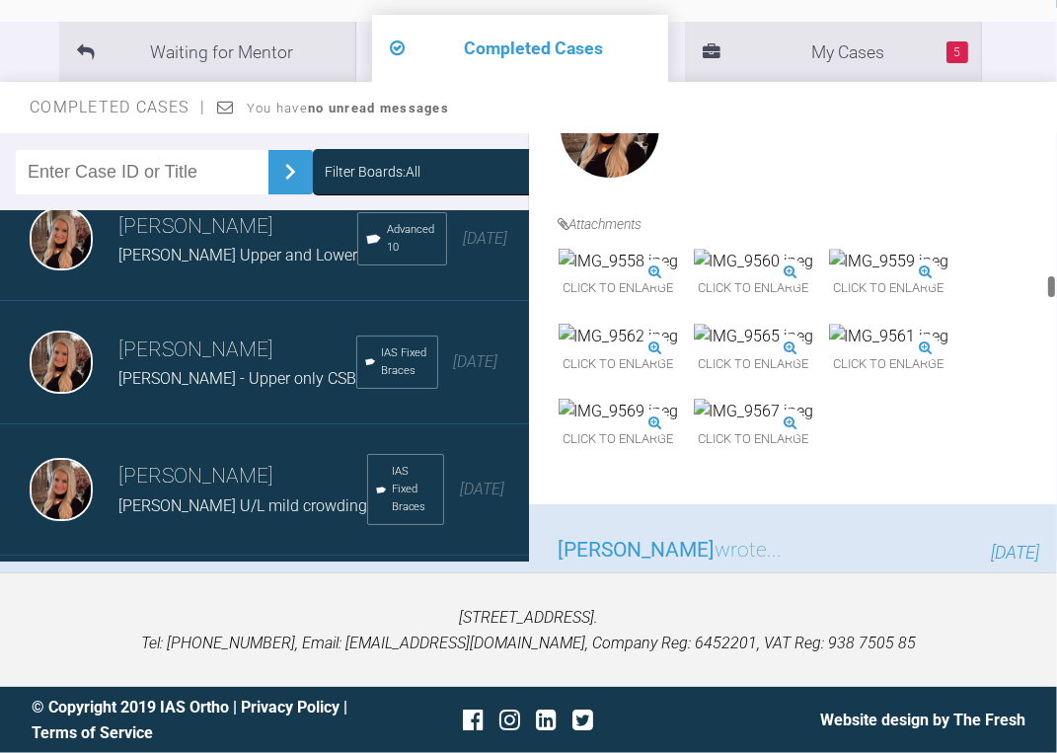
scroll to position [9870, 0]
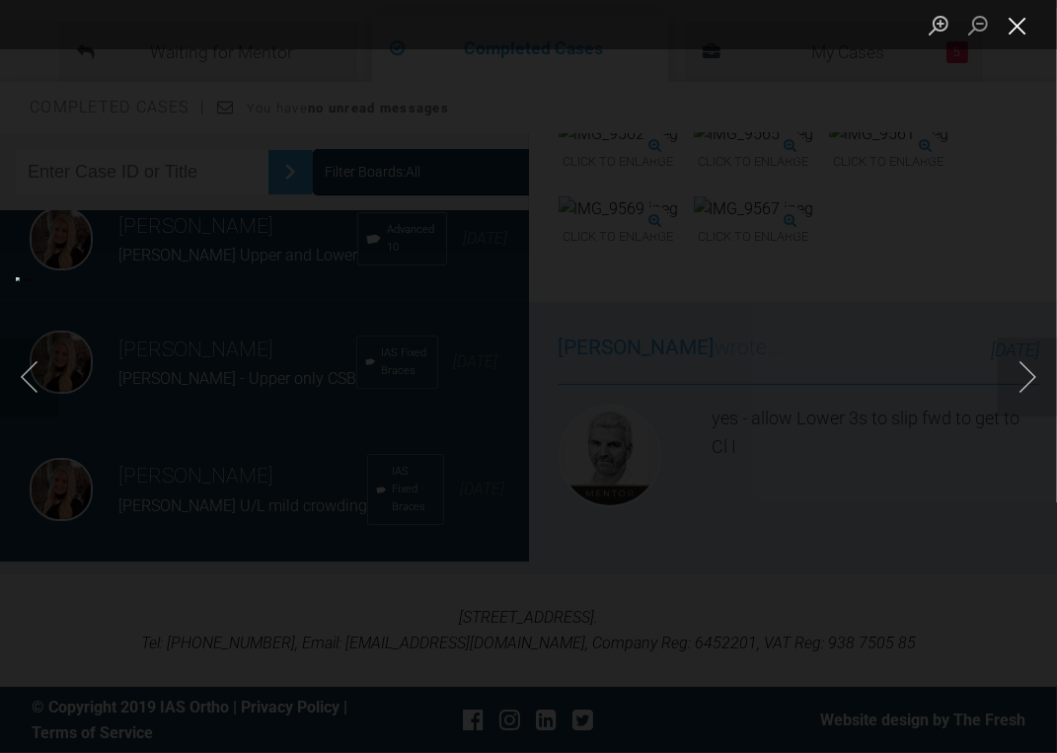
click at [1021, 21] on button "Close lightbox" at bounding box center [1017, 25] width 39 height 35
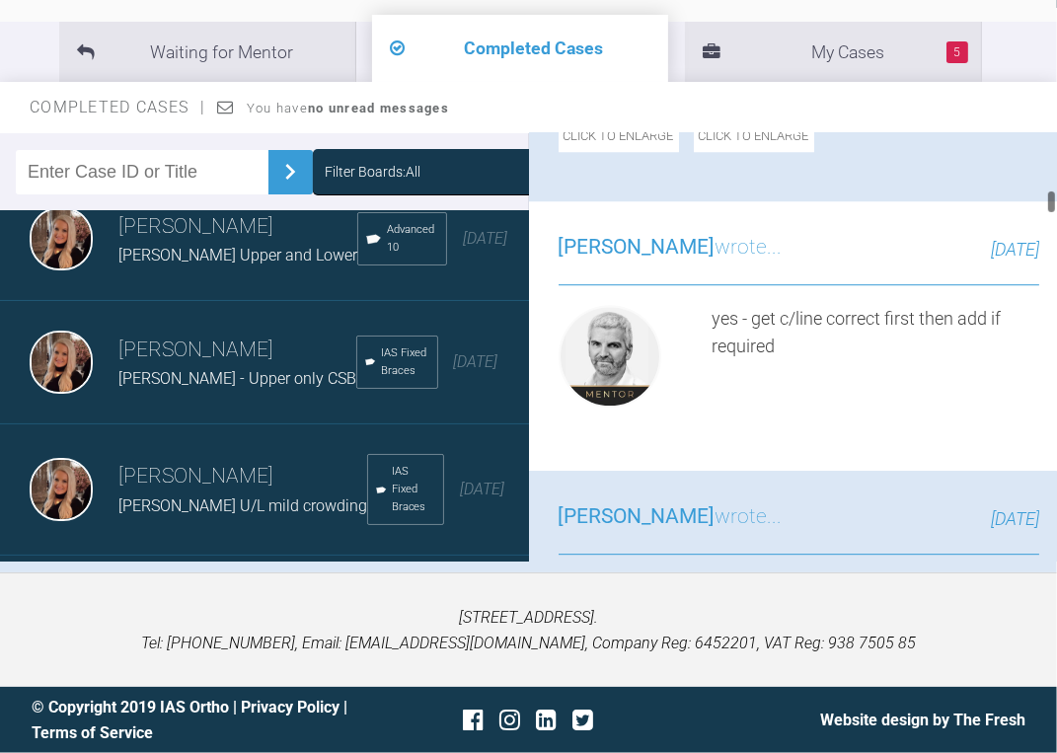
scroll to position [3948, 0]
